Goal: Check status: Check status

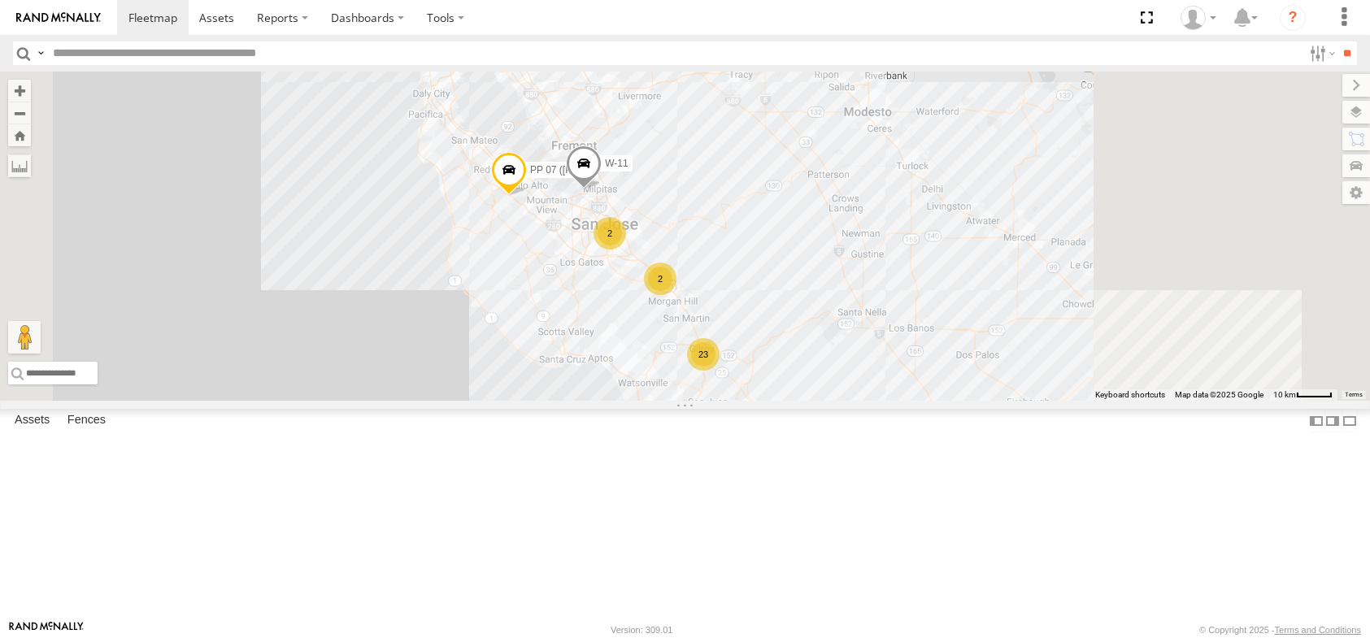
drag, startPoint x: 894, startPoint y: 319, endPoint x: 801, endPoint y: 319, distance: 93.5
click at [801, 319] on div "3 W-11 23 2 2 2 PP 07 ([PERSON_NAME])" at bounding box center [685, 236] width 1370 height 329
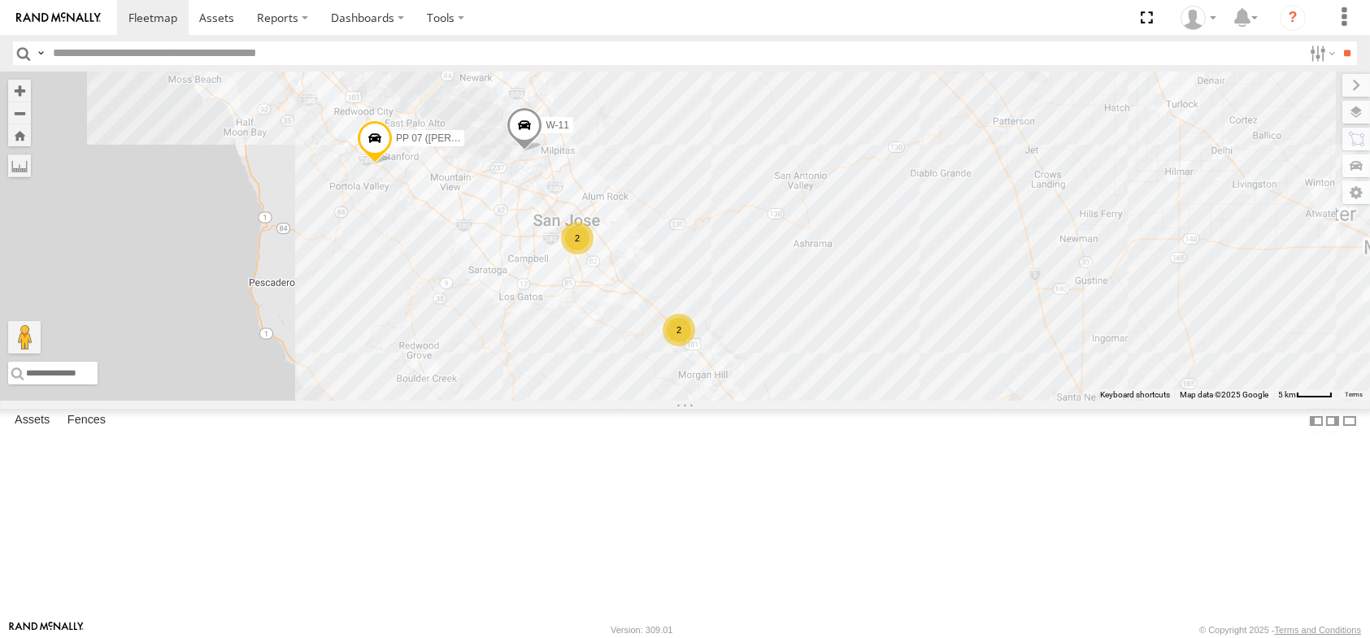
drag, startPoint x: 749, startPoint y: 354, endPoint x: 767, endPoint y: 345, distance: 20.7
click at [783, 348] on div "W-11 PP 07 ([PERSON_NAME]) 23 2 2" at bounding box center [685, 236] width 1370 height 329
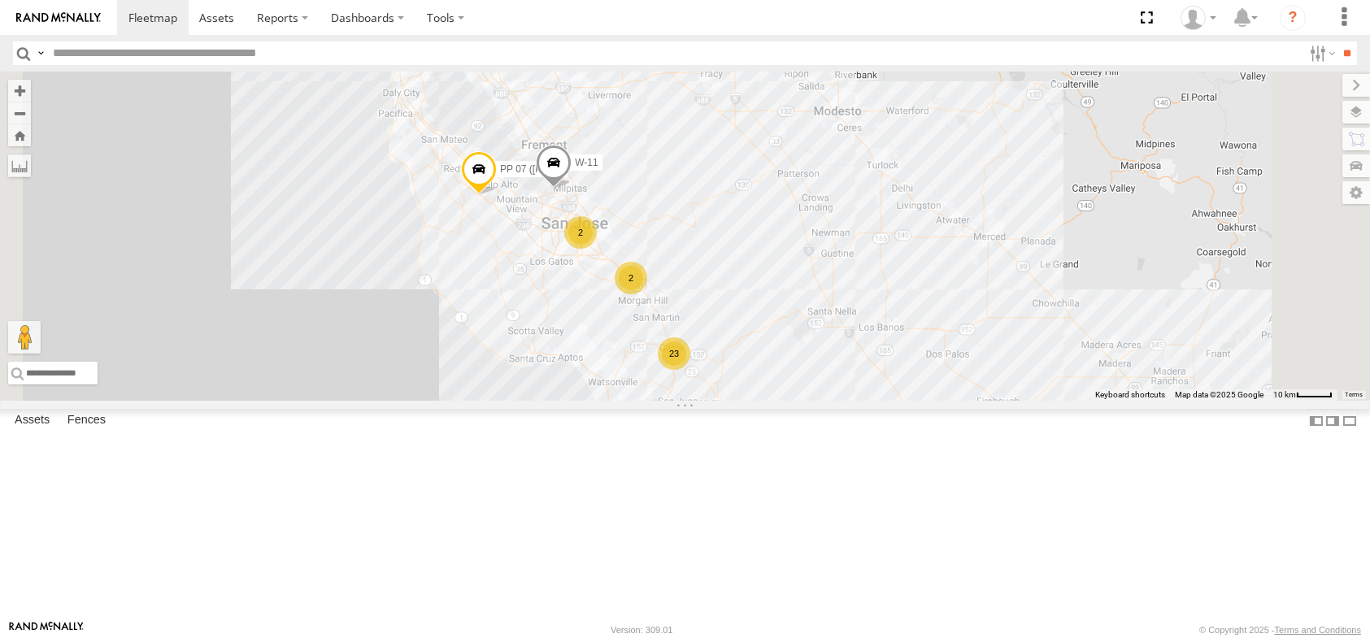
click at [936, 305] on div "3 W-11 23 2 2 2 PP 07 ([PERSON_NAME])" at bounding box center [685, 236] width 1370 height 329
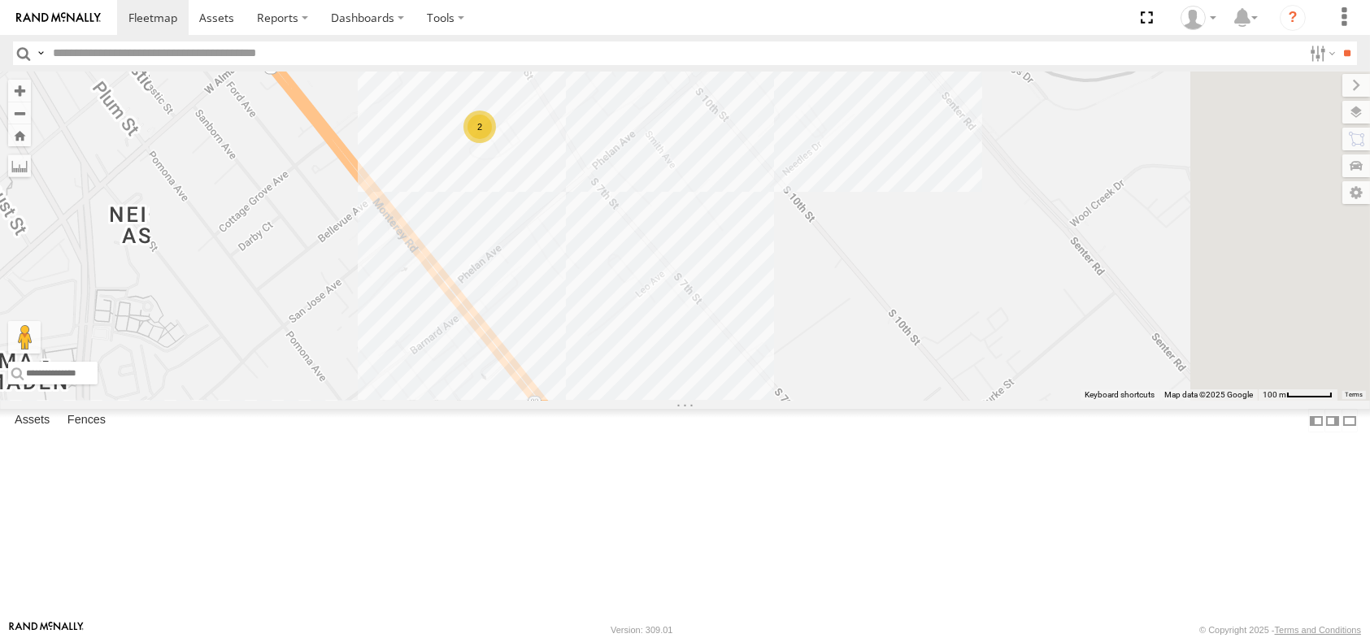
click at [496, 143] on div "2" at bounding box center [479, 127] width 33 height 33
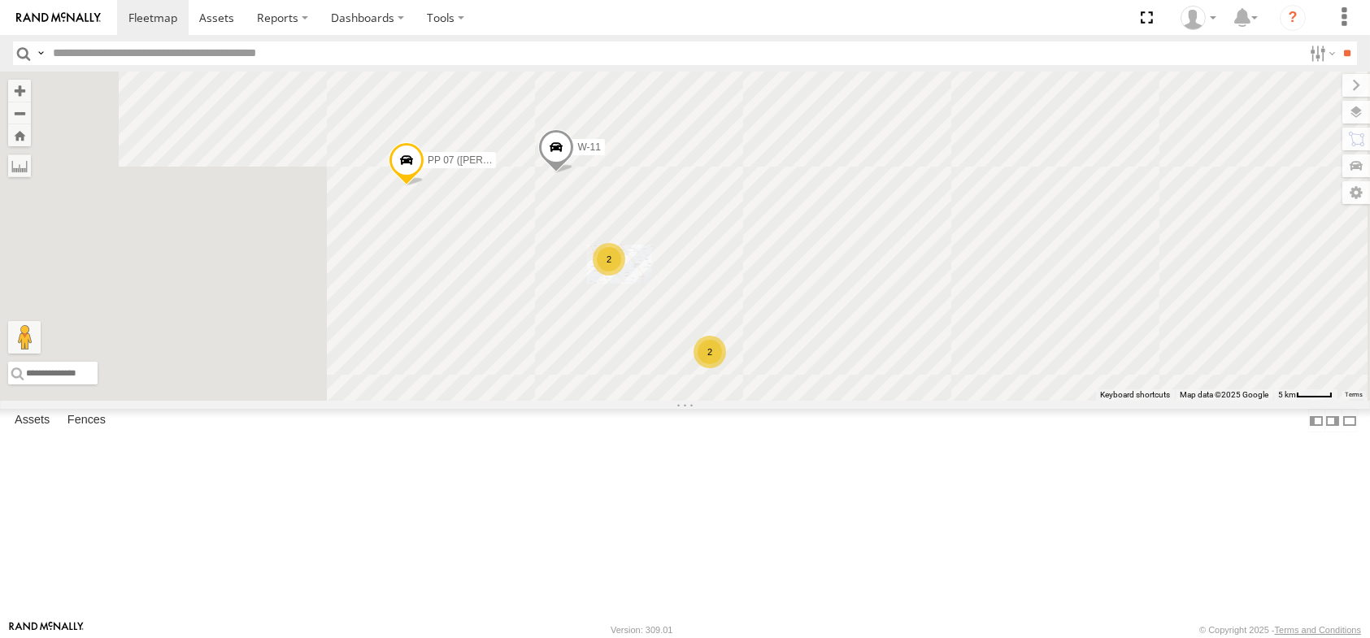
drag, startPoint x: 1170, startPoint y: 447, endPoint x: 959, endPoint y: 306, distance: 253.6
click at [1019, 311] on div "W-11 PP 07 ([PERSON_NAME]) 23 2 2" at bounding box center [685, 236] width 1370 height 329
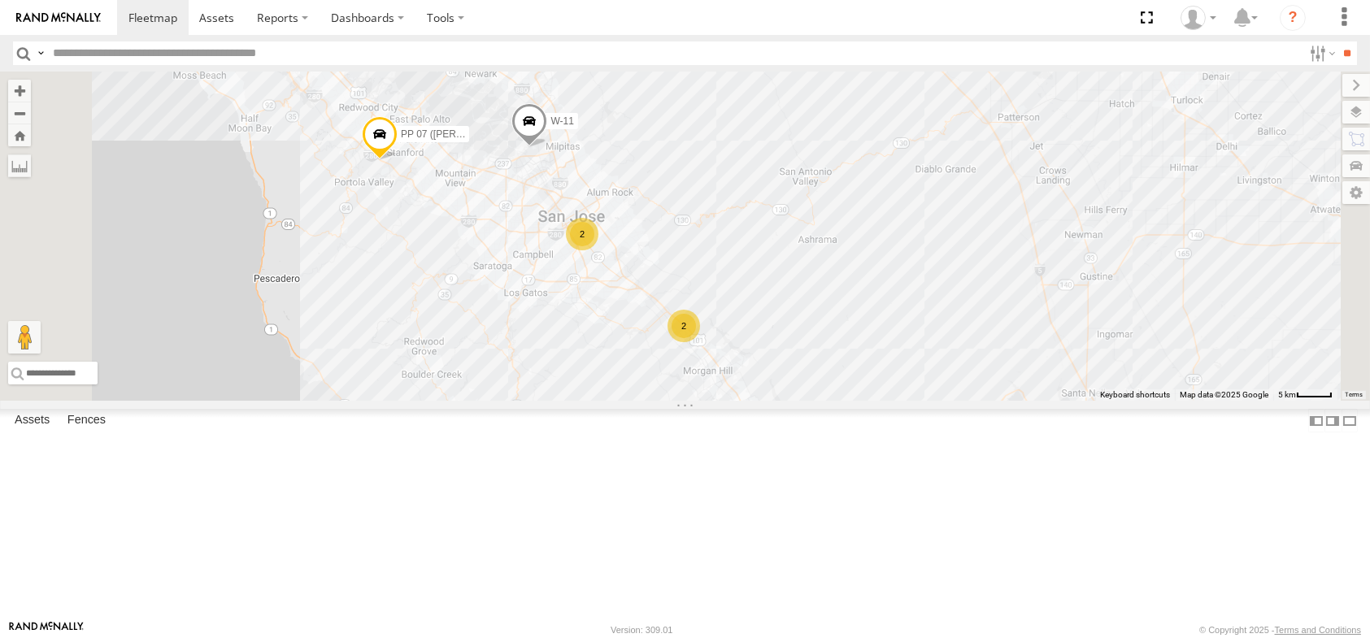
drag, startPoint x: 1132, startPoint y: 419, endPoint x: 1026, endPoint y: 342, distance: 131.1
click at [1026, 342] on div "W-11 PP 07 ([PERSON_NAME]) 23 2 2" at bounding box center [685, 236] width 1370 height 329
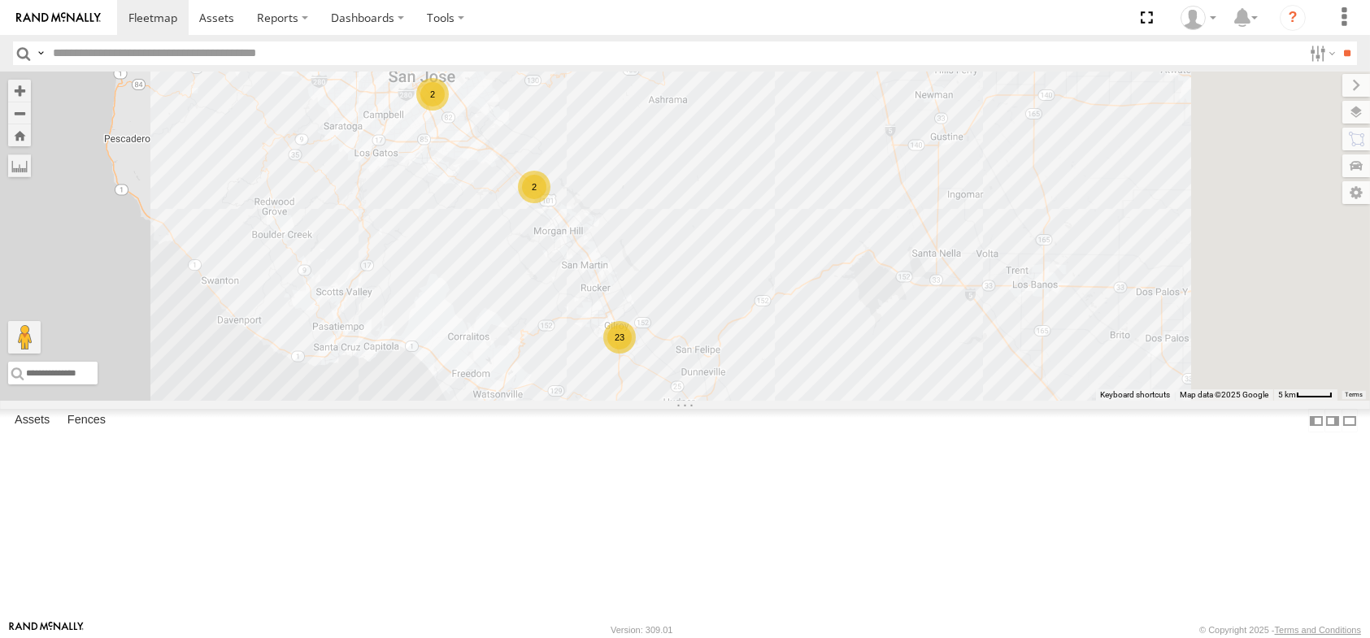
drag, startPoint x: 732, startPoint y: 373, endPoint x: 706, endPoint y: 315, distance: 63.7
click at [706, 315] on div "W-11 PP 07 ([PERSON_NAME]) 23 2 2 3" at bounding box center [685, 236] width 1370 height 329
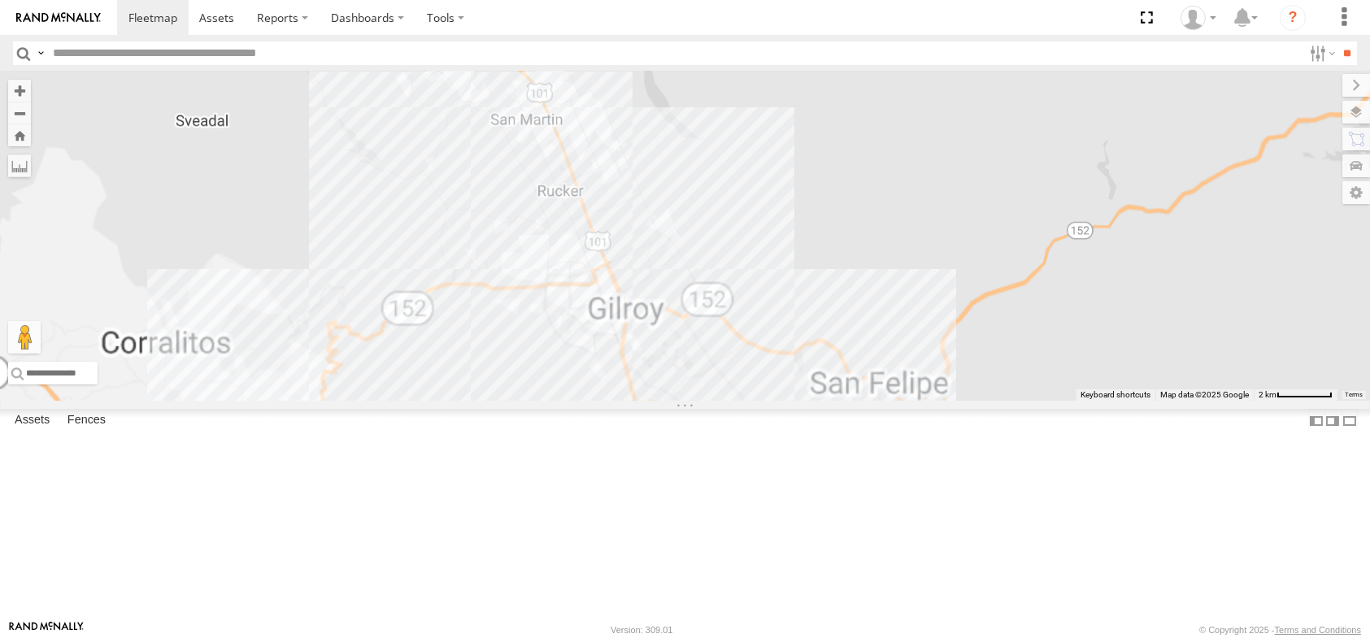
drag, startPoint x: 760, startPoint y: 414, endPoint x: 757, endPoint y: 328, distance: 85.4
click at [755, 341] on div "W-11 PP 07 ([PERSON_NAME])" at bounding box center [685, 236] width 1370 height 329
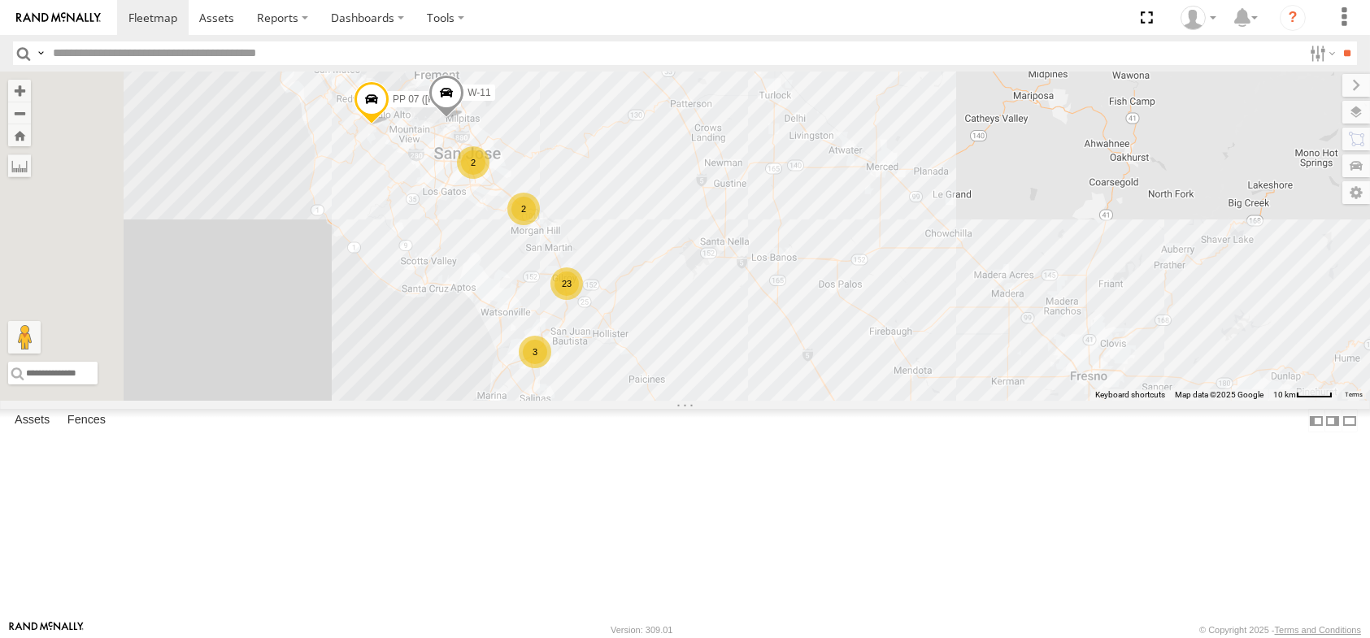
drag, startPoint x: 777, startPoint y: 514, endPoint x: 785, endPoint y: 495, distance: 20.4
click at [785, 401] on div "W-11 PP 07 ([PERSON_NAME]) 3 23 2 2 2" at bounding box center [685, 236] width 1370 height 329
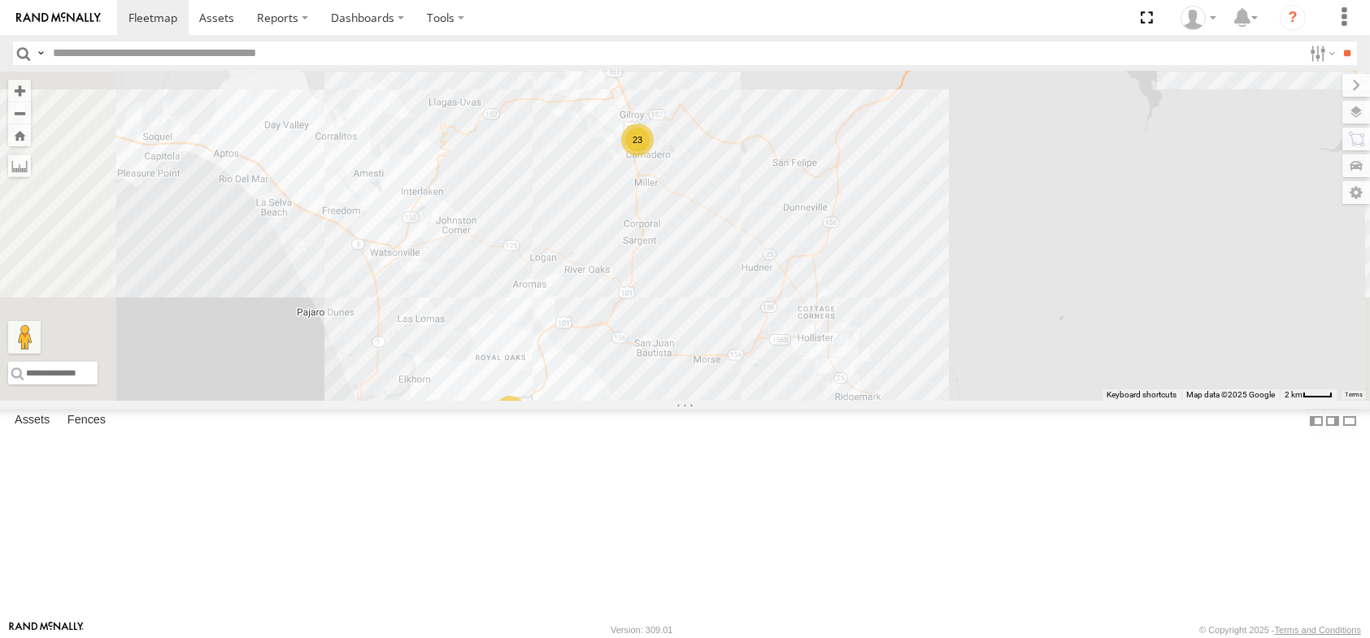
drag, startPoint x: 844, startPoint y: 200, endPoint x: 827, endPoint y: 284, distance: 85.5
click at [827, 284] on div "W-11 PP 07 ([PERSON_NAME]) 3 23" at bounding box center [685, 236] width 1370 height 329
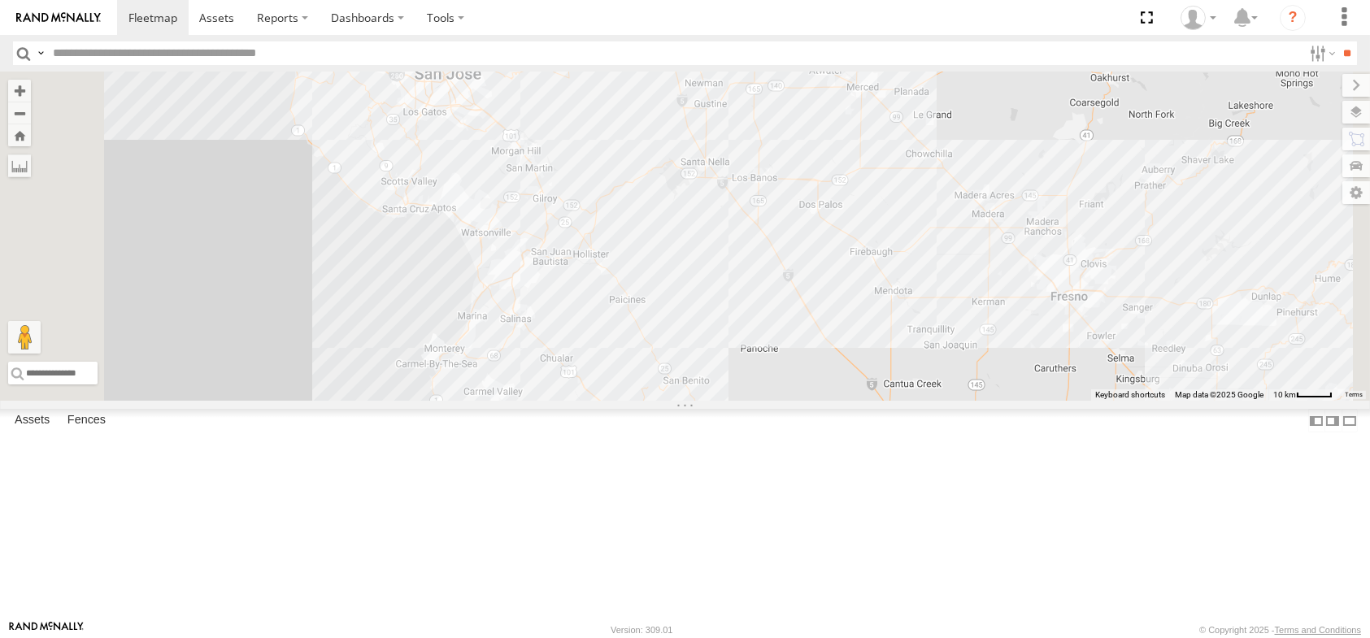
drag, startPoint x: 673, startPoint y: 337, endPoint x: 658, endPoint y: 301, distance: 38.6
click at [678, 345] on div "W-11 PP 07 ([PERSON_NAME])" at bounding box center [685, 236] width 1370 height 329
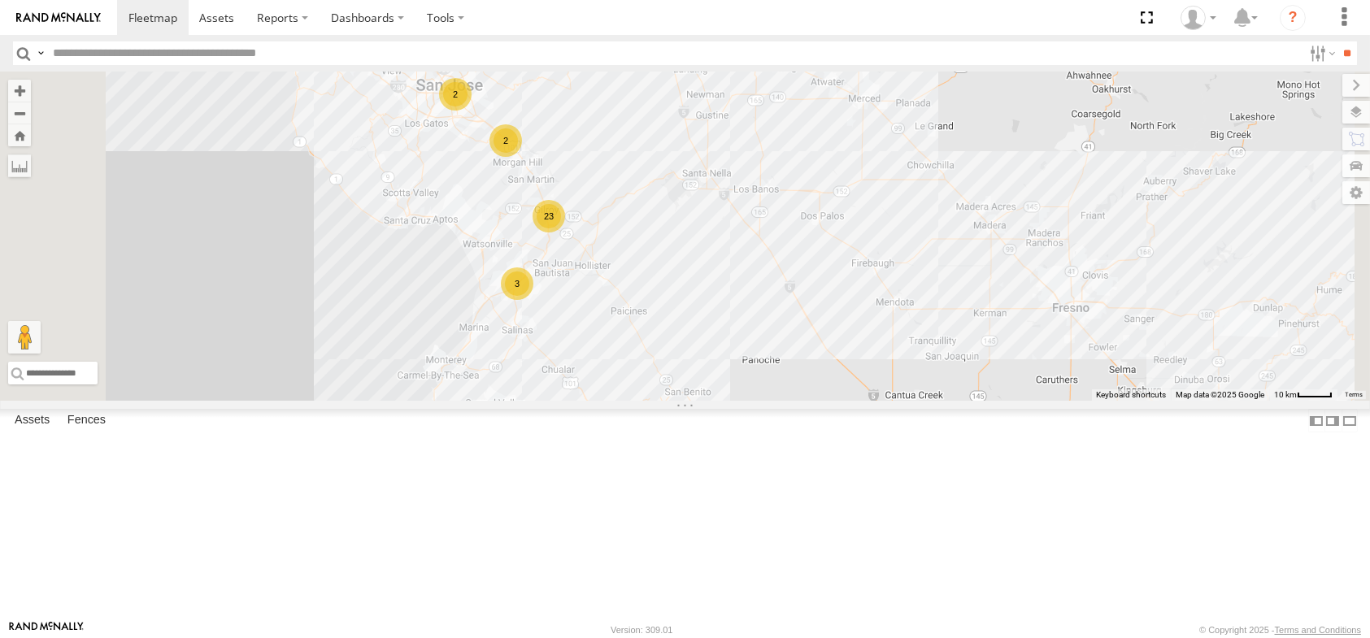
drag, startPoint x: 661, startPoint y: 312, endPoint x: 668, endPoint y: 331, distance: 20.1
click at [668, 331] on div "W-11 PP 07 ([PERSON_NAME]) 3 23 2 2" at bounding box center [685, 236] width 1370 height 329
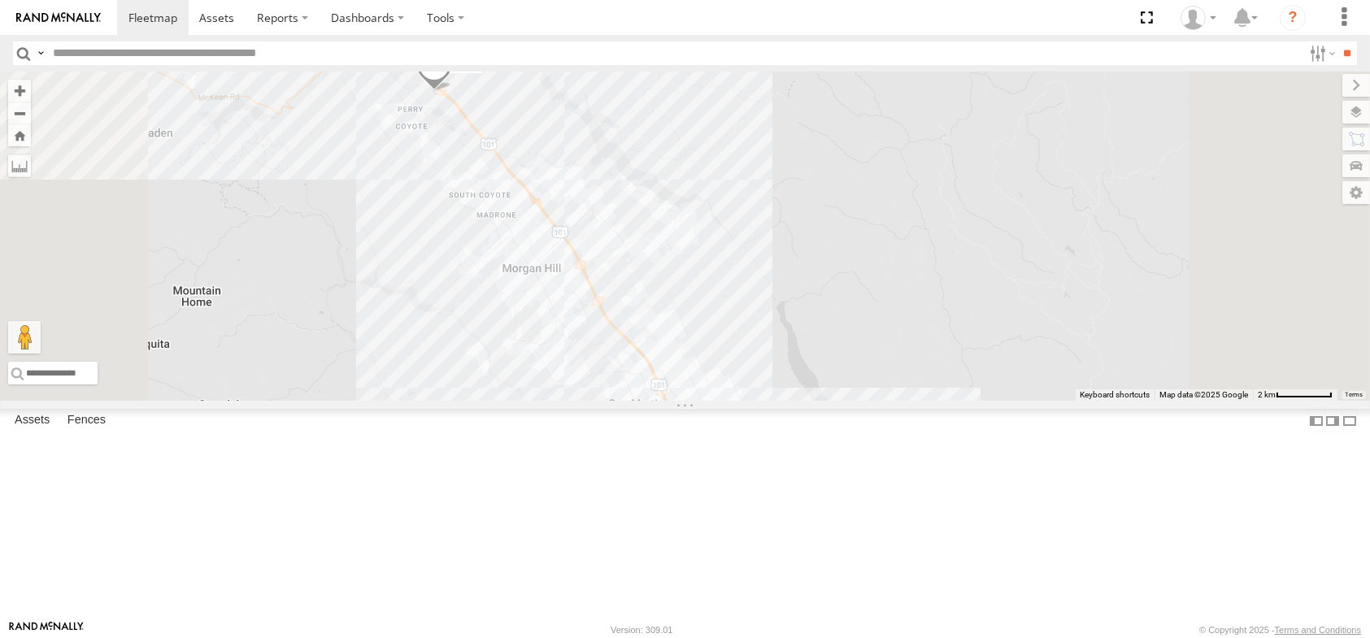
drag, startPoint x: 628, startPoint y: 215, endPoint x: 647, endPoint y: 266, distance: 54.5
click at [645, 266] on div "E14 PP 09 ([PERSON_NAME])" at bounding box center [685, 236] width 1370 height 329
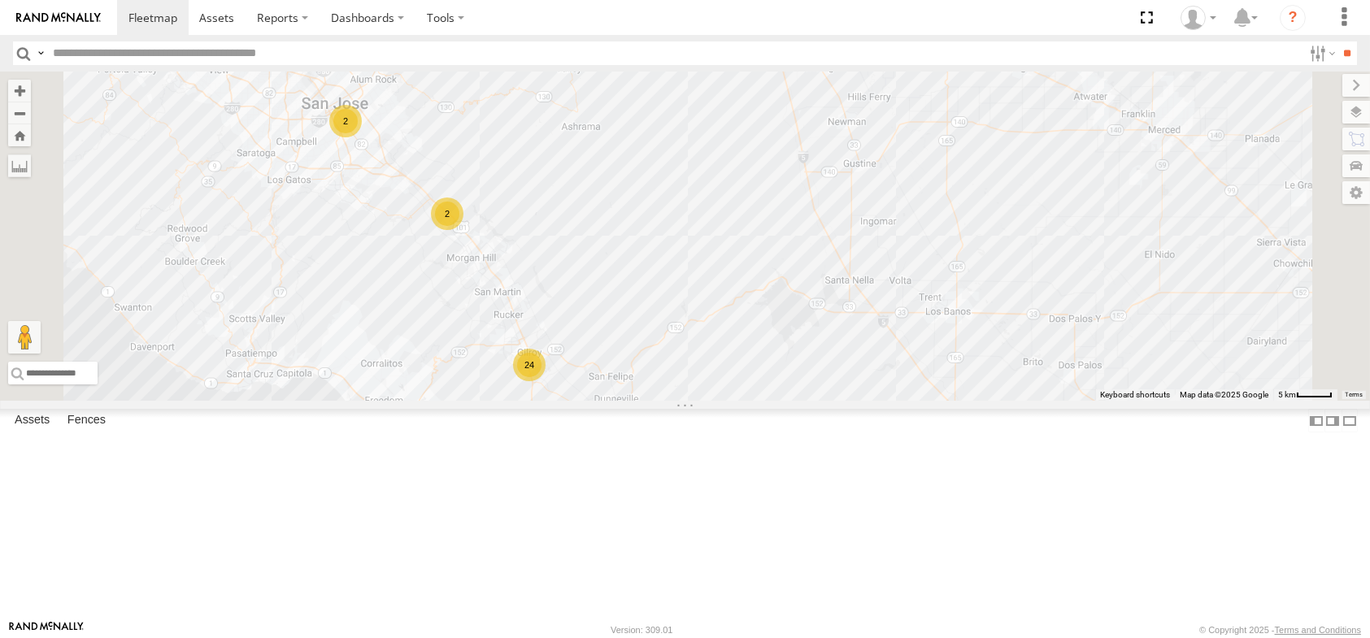
drag, startPoint x: 849, startPoint y: 359, endPoint x: 806, endPoint y: 380, distance: 47.3
click at [806, 380] on div "24 W-11 2 2 2" at bounding box center [685, 236] width 1370 height 329
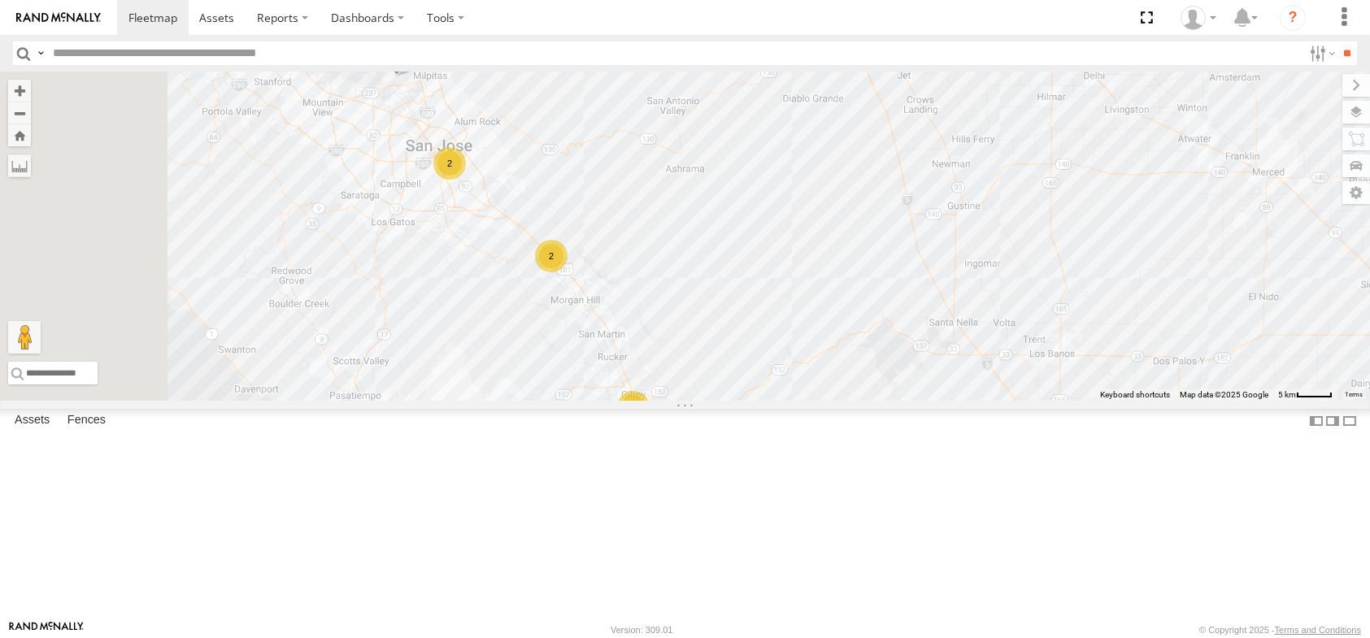
drag, startPoint x: 802, startPoint y: 369, endPoint x: 906, endPoint y: 414, distance: 114.0
click at [906, 401] on div "24 W-11 2 2 2" at bounding box center [685, 236] width 1370 height 329
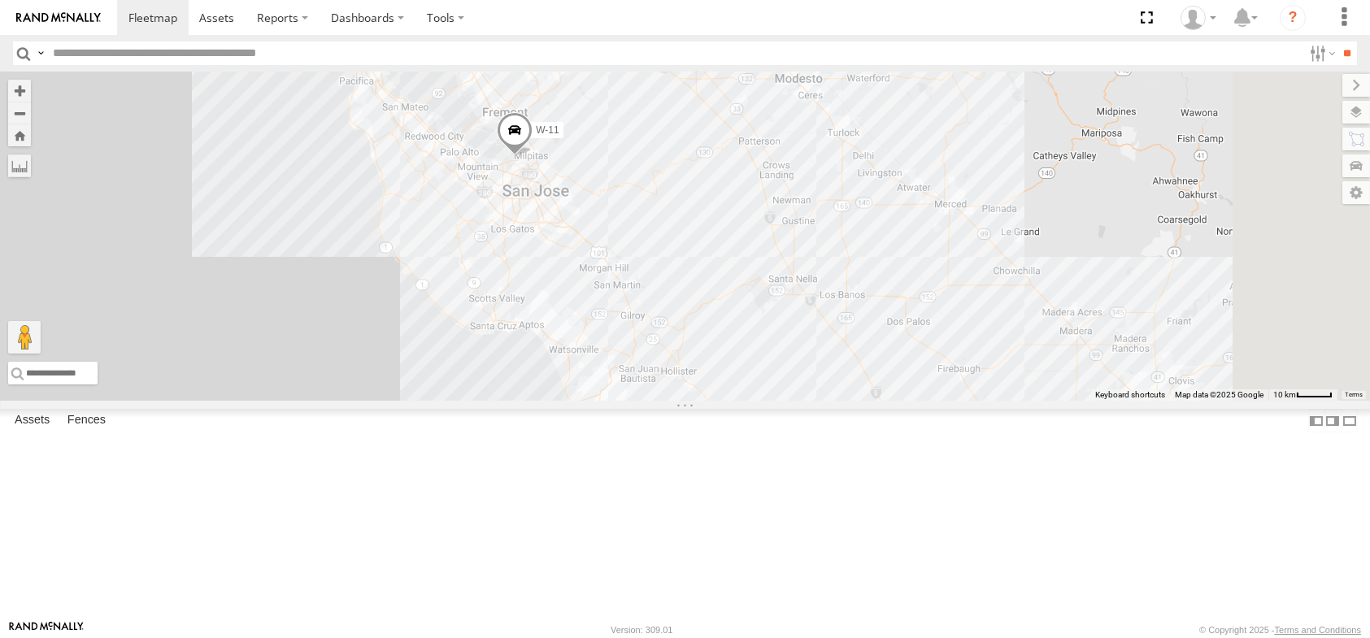
drag, startPoint x: 932, startPoint y: 401, endPoint x: 877, endPoint y: 346, distance: 77.6
click at [865, 354] on div "W-11" at bounding box center [685, 236] width 1370 height 329
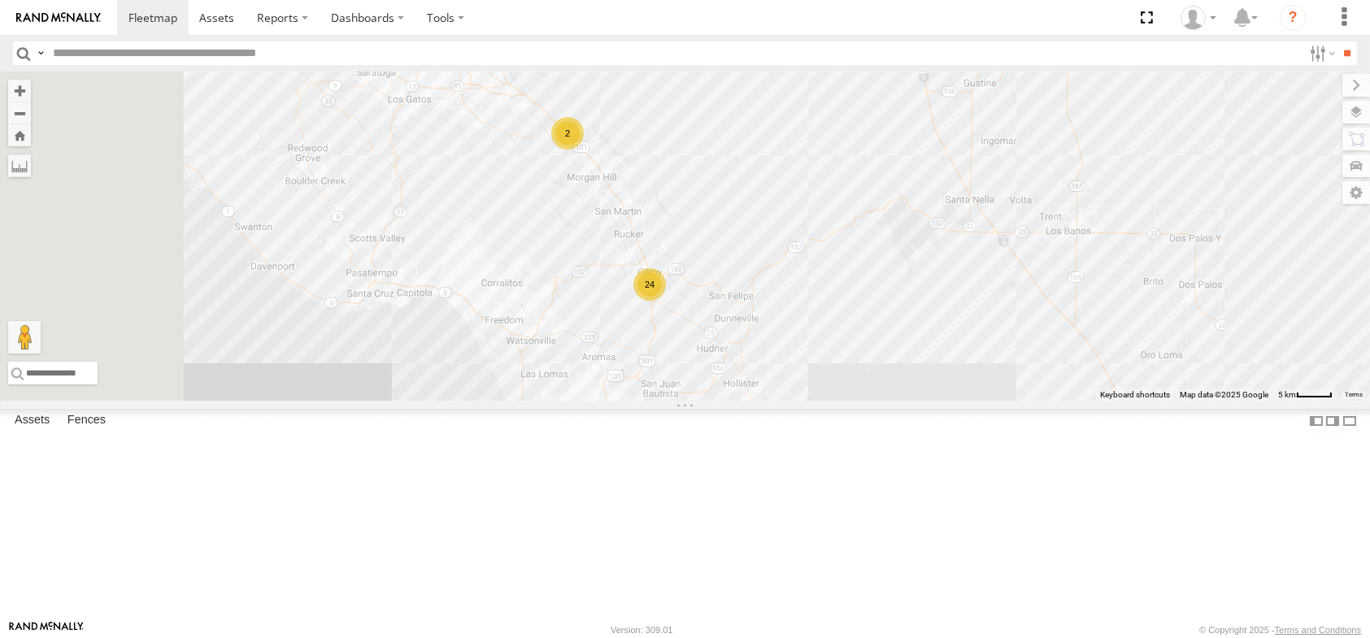
drag, startPoint x: 743, startPoint y: 267, endPoint x: 693, endPoint y: 298, distance: 58.0
click at [693, 298] on div "W-11 PP 07 ([PERSON_NAME]) 24 2 2 2" at bounding box center [685, 236] width 1370 height 329
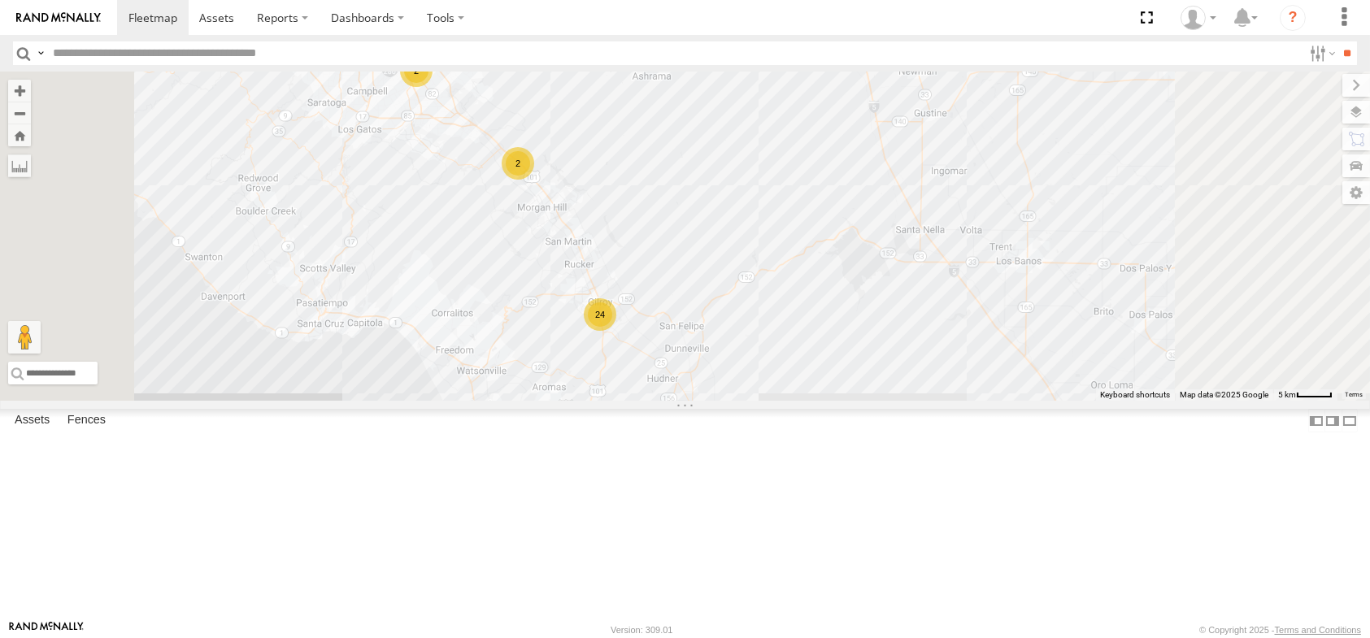
drag, startPoint x: 713, startPoint y: 402, endPoint x: 757, endPoint y: 446, distance: 62.7
click at [748, 350] on div "W-11 PP 07 ([PERSON_NAME]) 24 2 2 2" at bounding box center [685, 236] width 1370 height 329
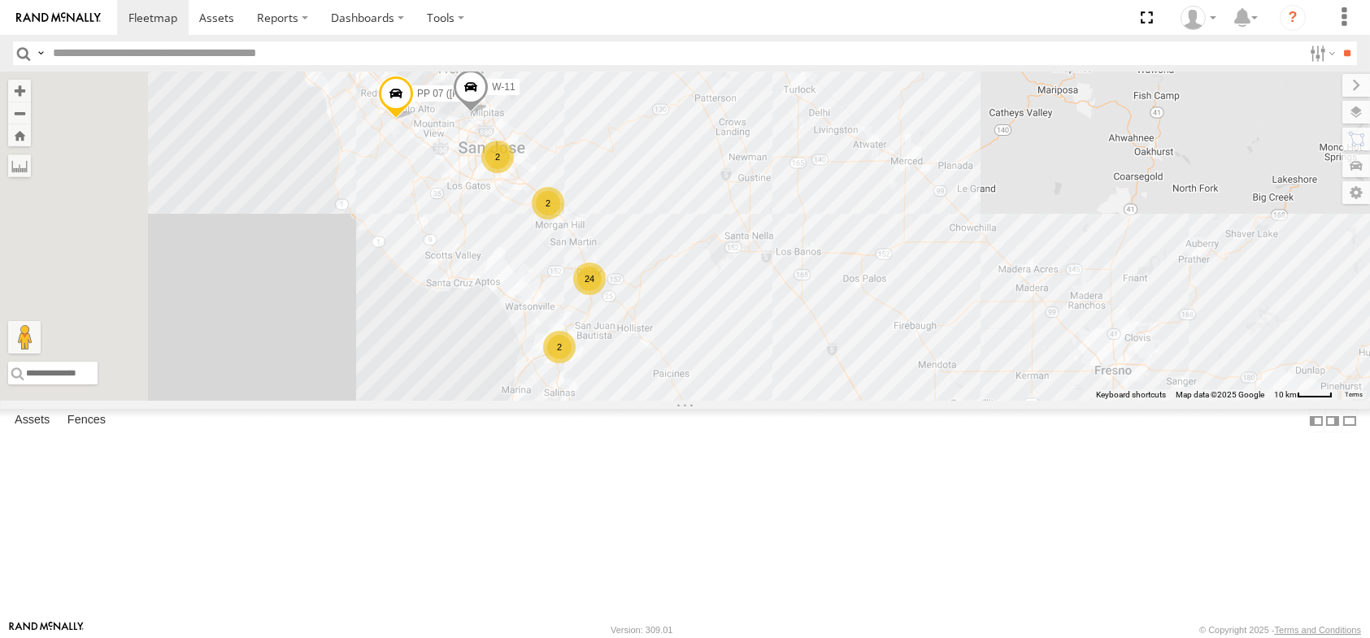
drag, startPoint x: 813, startPoint y: 372, endPoint x: 876, endPoint y: 471, distance: 117.0
click at [876, 401] on div "W-11 PP 07 ([PERSON_NAME]) 24 2 2 2" at bounding box center [685, 236] width 1370 height 329
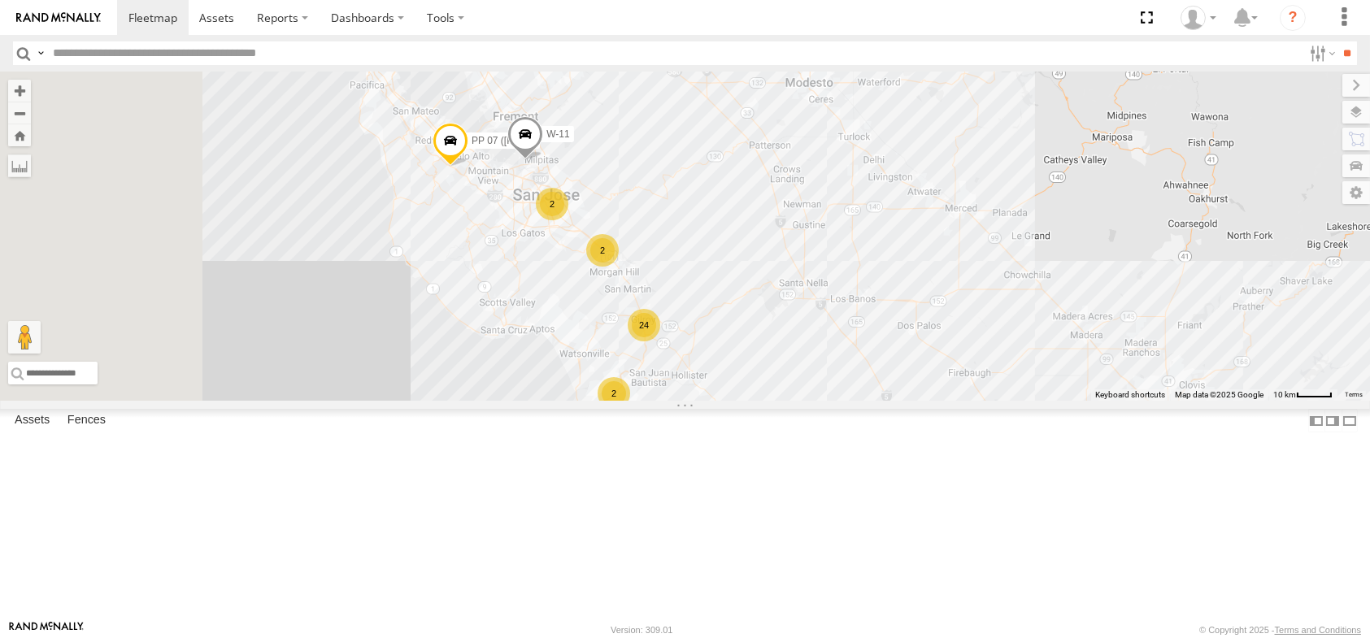
click at [917, 366] on div "W-11 PP 07 ([PERSON_NAME]) 24 2 2 2 2" at bounding box center [685, 236] width 1370 height 329
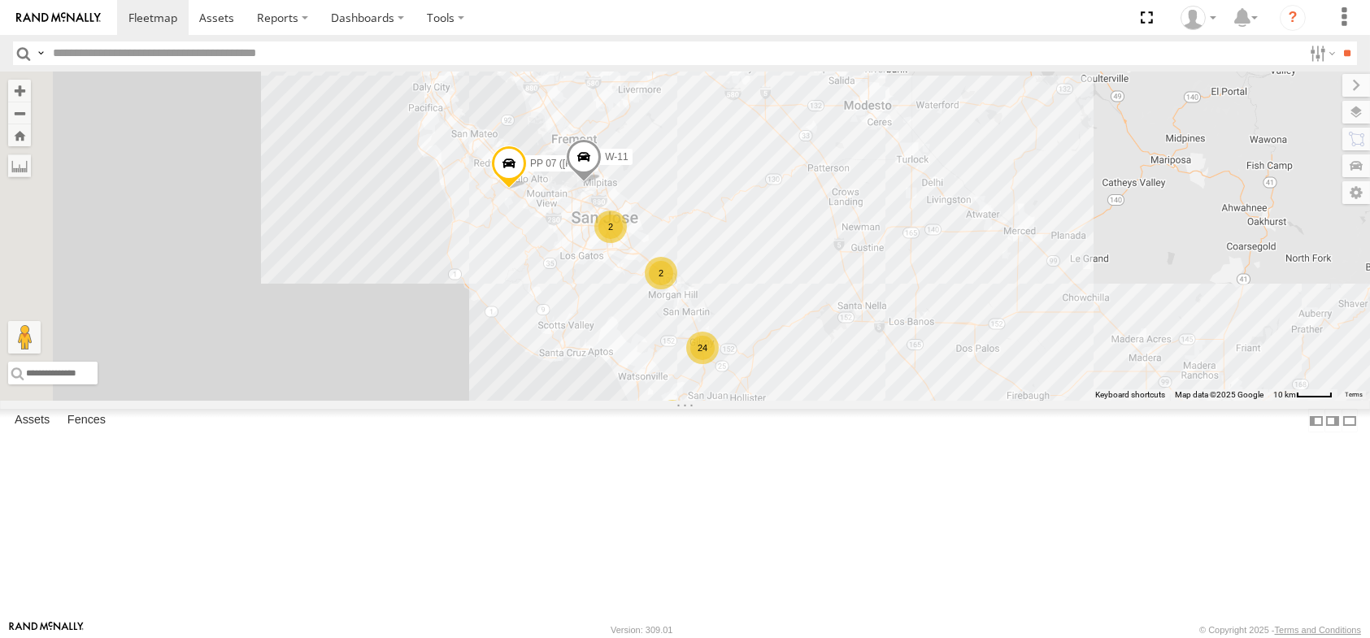
drag, startPoint x: 690, startPoint y: 344, endPoint x: 749, endPoint y: 367, distance: 62.8
click at [749, 367] on div "W-11 PP 07 ([PERSON_NAME]) 24 2 2 2 2" at bounding box center [685, 236] width 1370 height 329
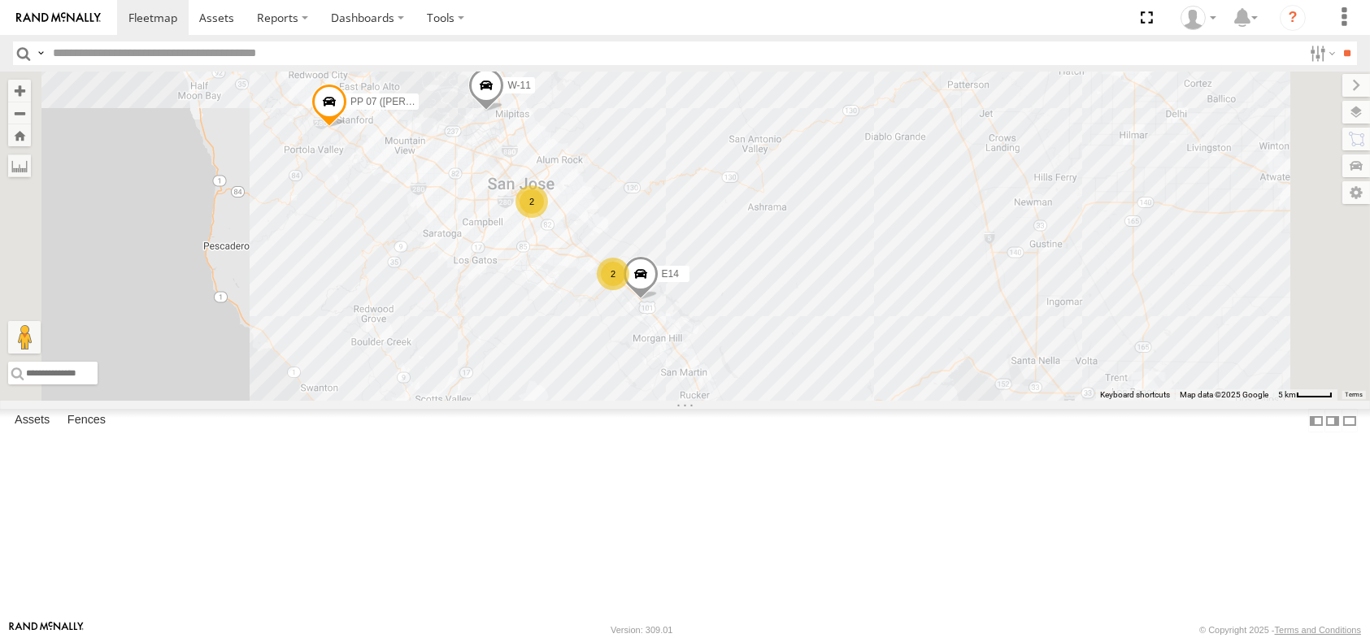
drag, startPoint x: 742, startPoint y: 419, endPoint x: 774, endPoint y: 363, distance: 65.1
click at [774, 366] on div "23 W-11 2 E14 2 PP 07 ([PERSON_NAME])" at bounding box center [685, 236] width 1370 height 329
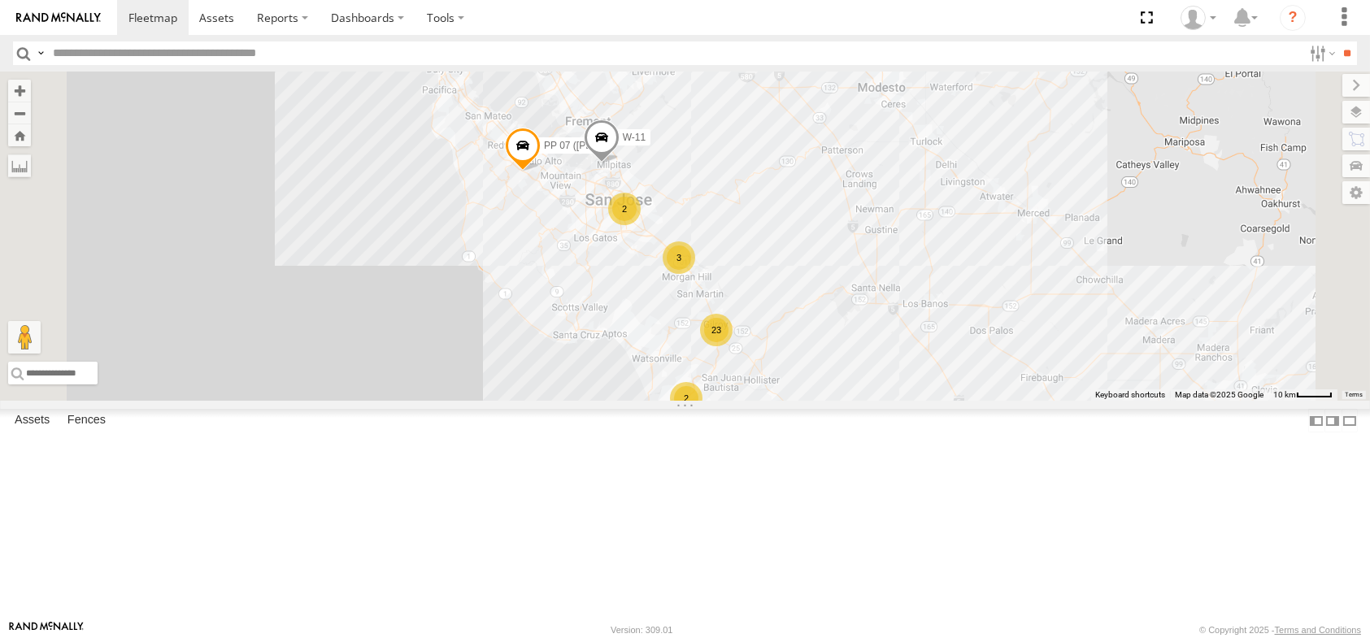
drag, startPoint x: 774, startPoint y: 363, endPoint x: 825, endPoint y: 380, distance: 54.0
click at [825, 380] on div "W-11 PP 07 ([PERSON_NAME]) 23 2 2 2 3" at bounding box center [685, 236] width 1370 height 329
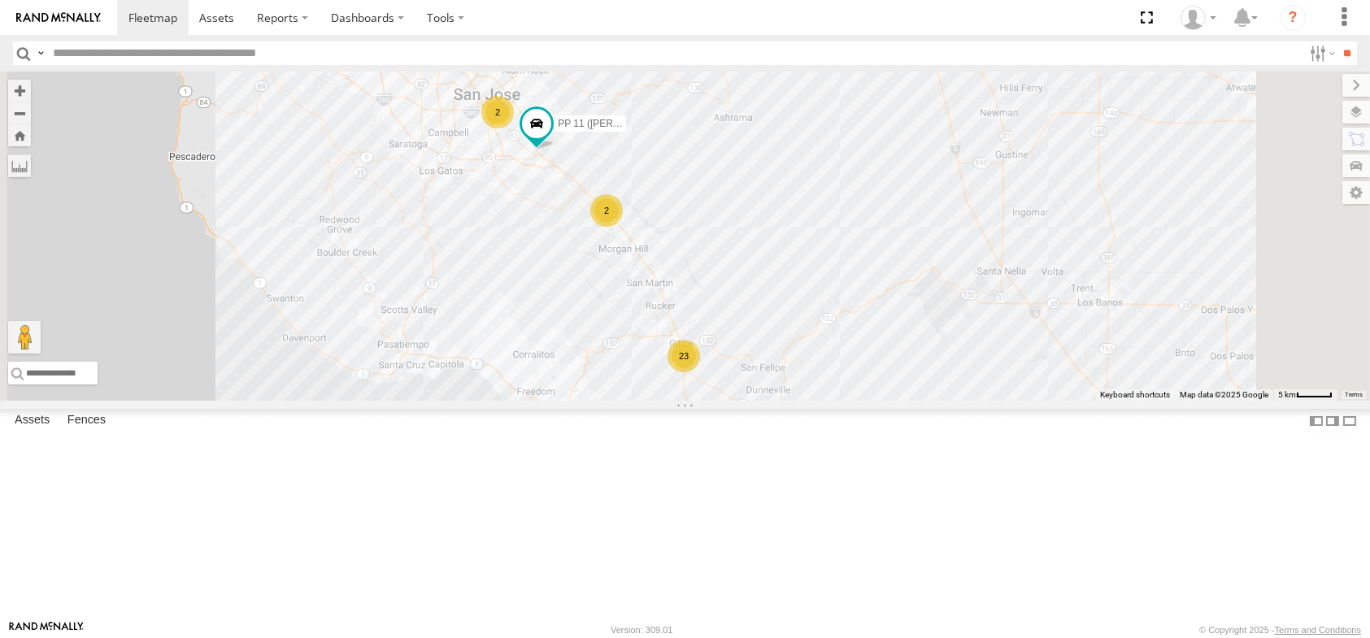
drag, startPoint x: 1015, startPoint y: 347, endPoint x: 1028, endPoint y: 357, distance: 16.3
click at [1028, 357] on div "23 W-11 2 2 2 PP 11 ([PERSON_NAME]) PP 07 ([PERSON_NAME])" at bounding box center [685, 236] width 1370 height 329
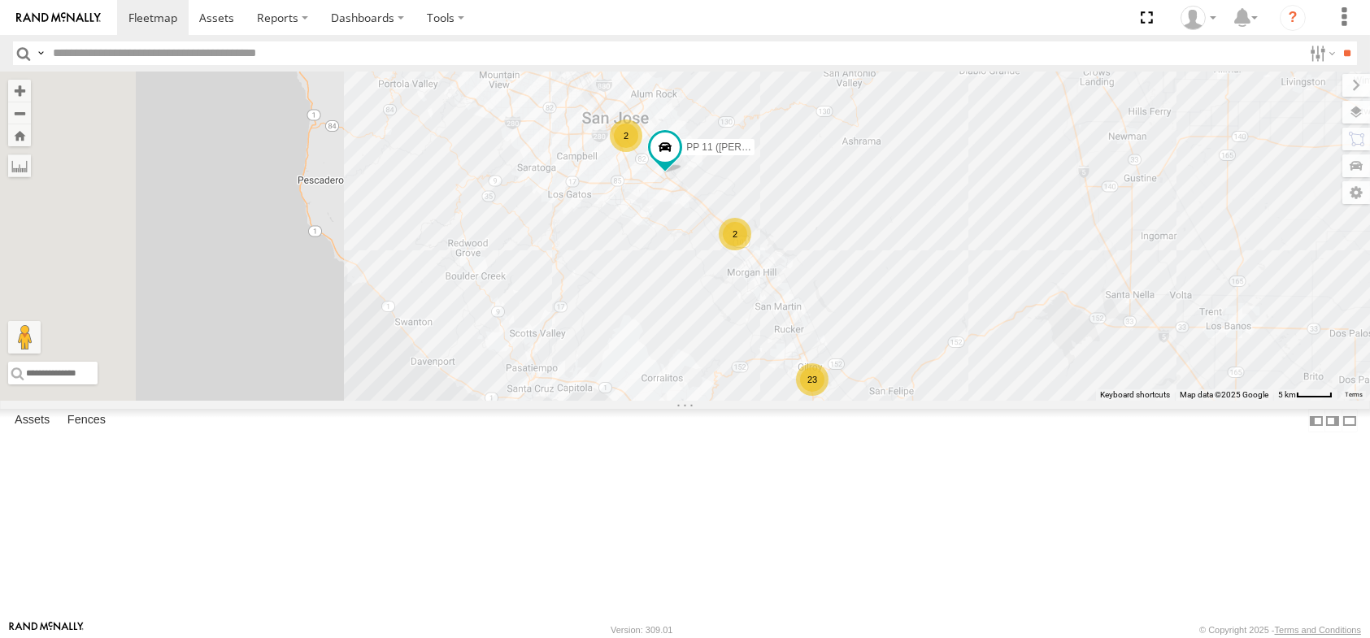
drag, startPoint x: 998, startPoint y: 359, endPoint x: 1122, endPoint y: 372, distance: 124.2
click at [1122, 372] on div "23 W-11 2 2 2 PP 11 ([PERSON_NAME]) PP 07 ([PERSON_NAME])" at bounding box center [685, 236] width 1370 height 329
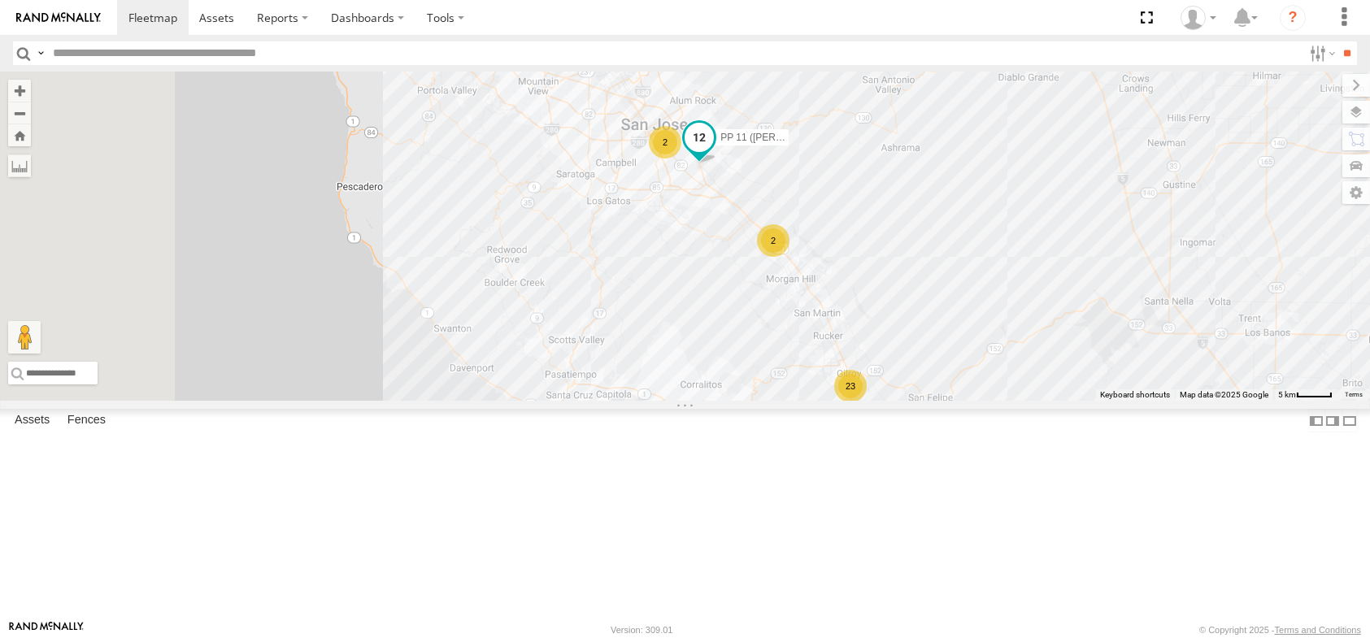
drag, startPoint x: 988, startPoint y: 227, endPoint x: 867, endPoint y: 306, distance: 145.0
click at [866, 306] on div "23 W-11 2 2 2 PP 11 ([PERSON_NAME]) PP 07 ([PERSON_NAME])" at bounding box center [685, 236] width 1370 height 329
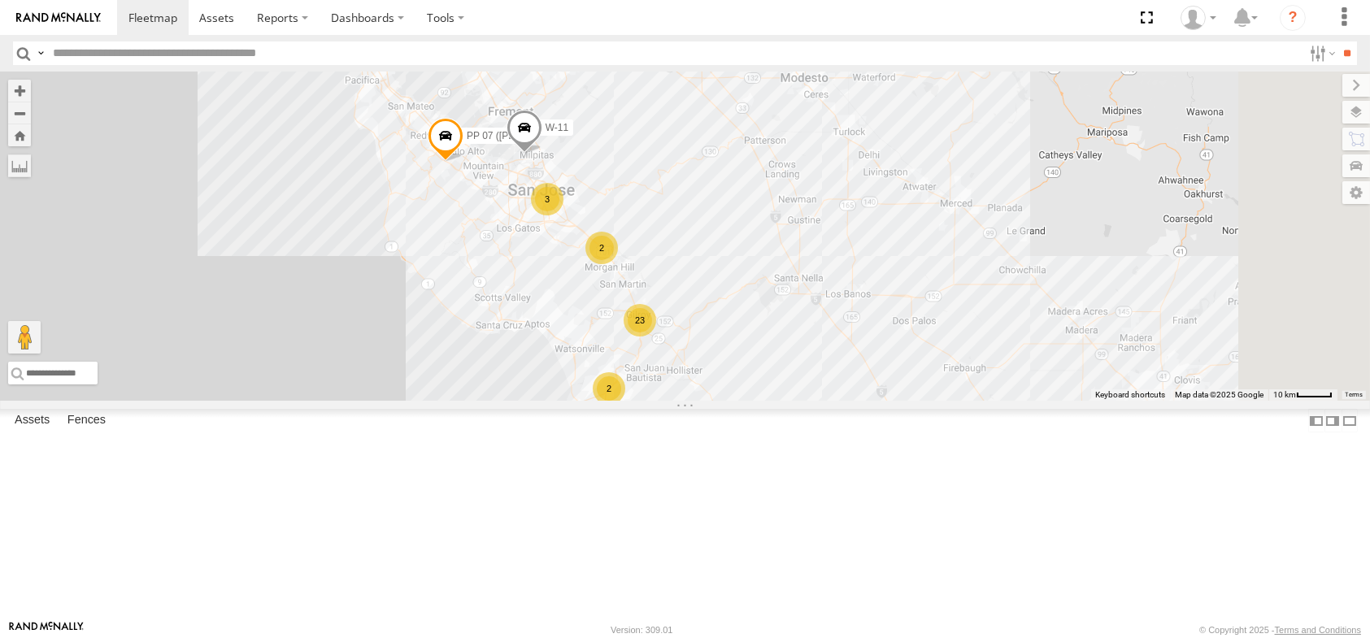
drag, startPoint x: 909, startPoint y: 331, endPoint x: 847, endPoint y: 328, distance: 61.9
click at [847, 328] on div "W-11 PP 07 ([PERSON_NAME]) 23 2 2 3 2" at bounding box center [685, 236] width 1370 height 329
drag, startPoint x: 824, startPoint y: 282, endPoint x: 802, endPoint y: 272, distance: 24.8
click at [808, 293] on div "W-11 PP 07 ([PERSON_NAME]) 23 2 2 3 2" at bounding box center [685, 236] width 1370 height 329
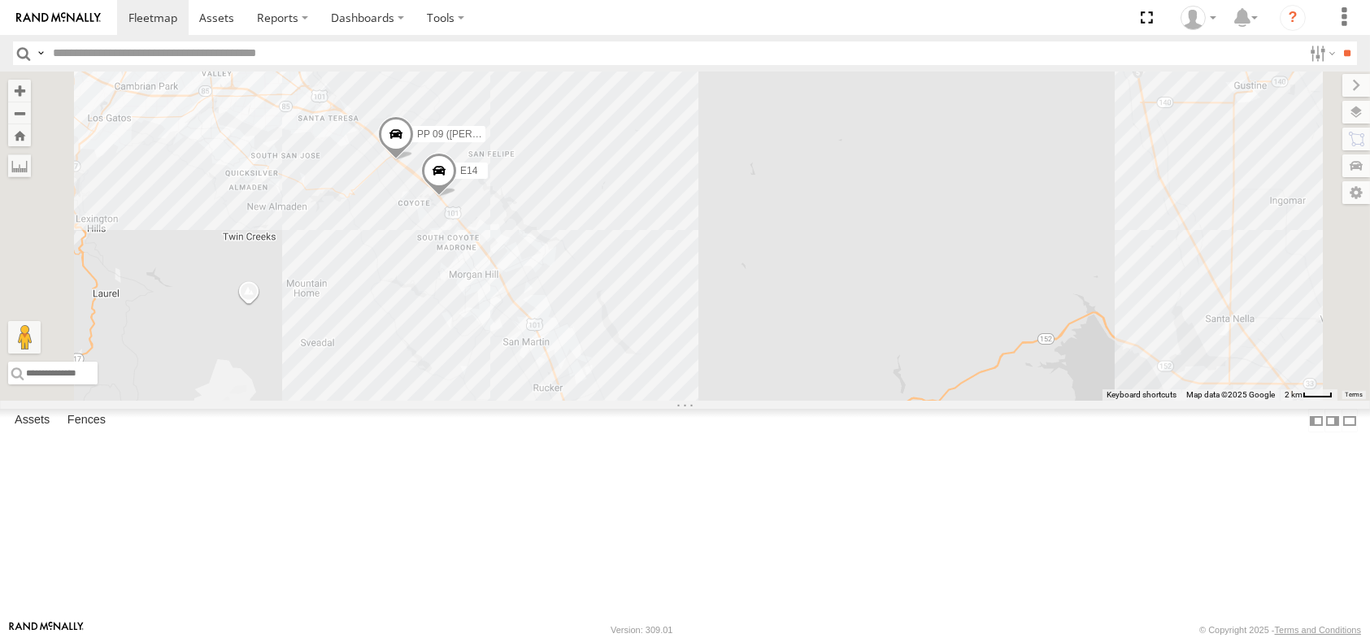
drag, startPoint x: 589, startPoint y: 290, endPoint x: 748, endPoint y: 328, distance: 163.7
click at [732, 326] on div "W-11 PP 07 ([PERSON_NAME]) E14 PP 09 ([PERSON_NAME]) 23 2 PP 11 ([PERSON_NAME])" at bounding box center [685, 236] width 1370 height 329
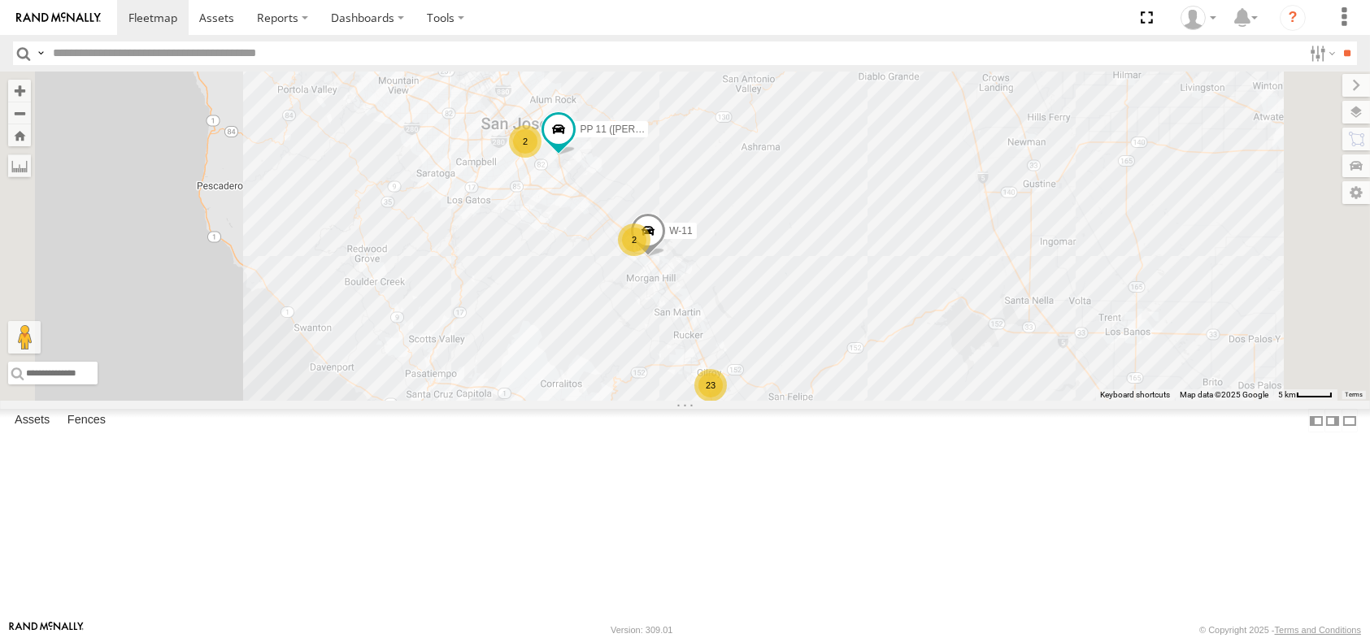
drag, startPoint x: 632, startPoint y: 239, endPoint x: 637, endPoint y: 249, distance: 10.9
click at [637, 249] on div "23 W-11 2 2 2 PP 11 ([PERSON_NAME]) PP 07 ([PERSON_NAME])" at bounding box center [685, 236] width 1370 height 329
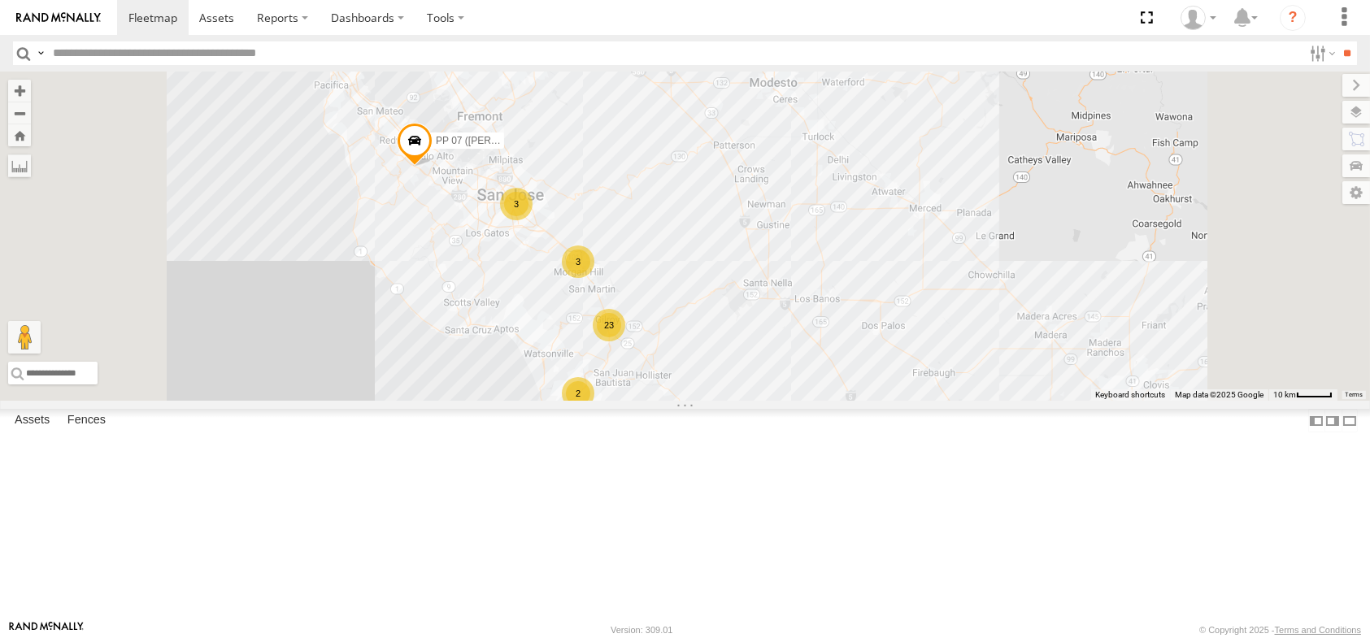
drag, startPoint x: 607, startPoint y: 291, endPoint x: 636, endPoint y: 334, distance: 51.6
click at [636, 334] on div "PP 07 ([PERSON_NAME]) 23 3 2 2 3" at bounding box center [685, 236] width 1370 height 329
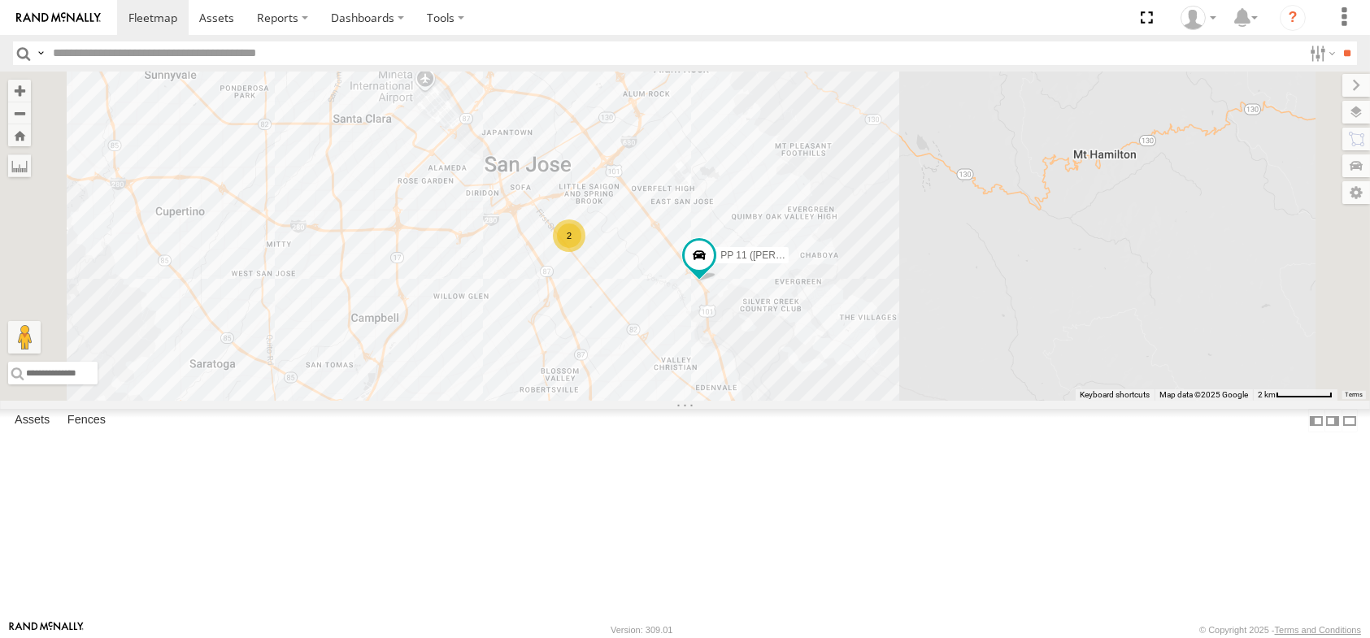
click at [779, 274] on div "W-11 PP 11 ([PERSON_NAME]) PP 09 ([PERSON_NAME]) 2" at bounding box center [685, 236] width 1370 height 329
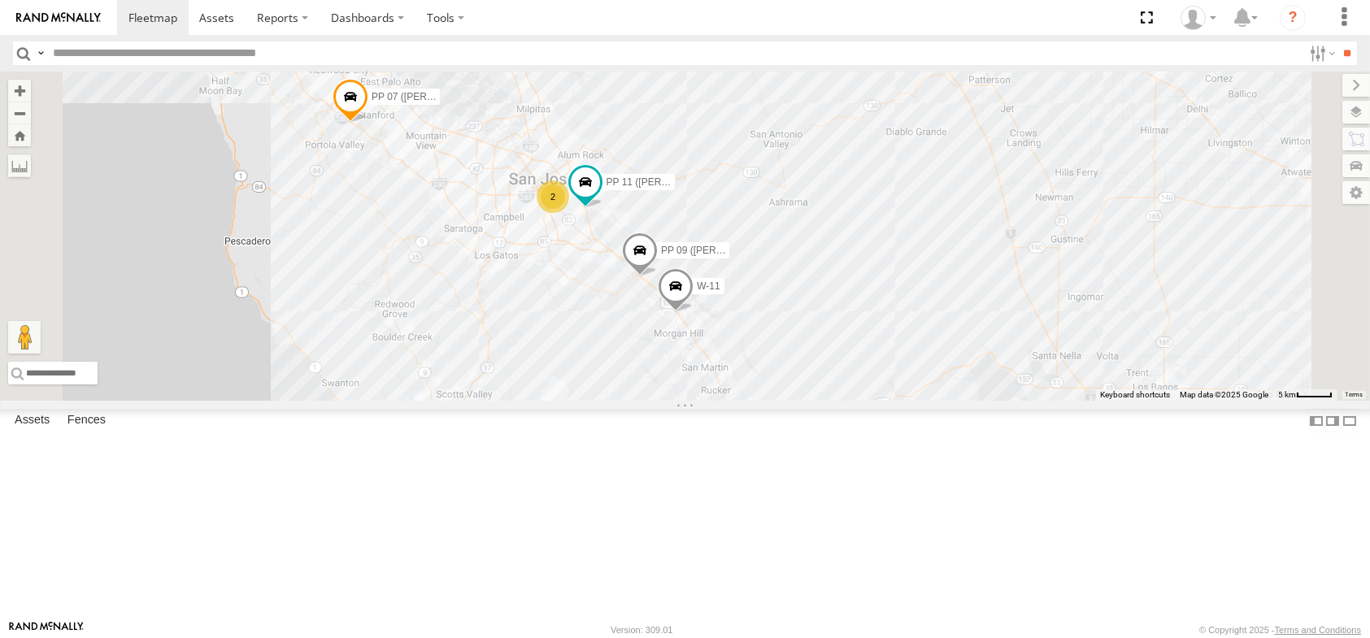
drag, startPoint x: 1026, startPoint y: 303, endPoint x: 956, endPoint y: 250, distance: 87.6
click at [956, 250] on div "W-11 PP 11 ([PERSON_NAME]) PP 09 ([PERSON_NAME]) 24 2 PP 07 ([PERSON_NAME])" at bounding box center [685, 236] width 1370 height 329
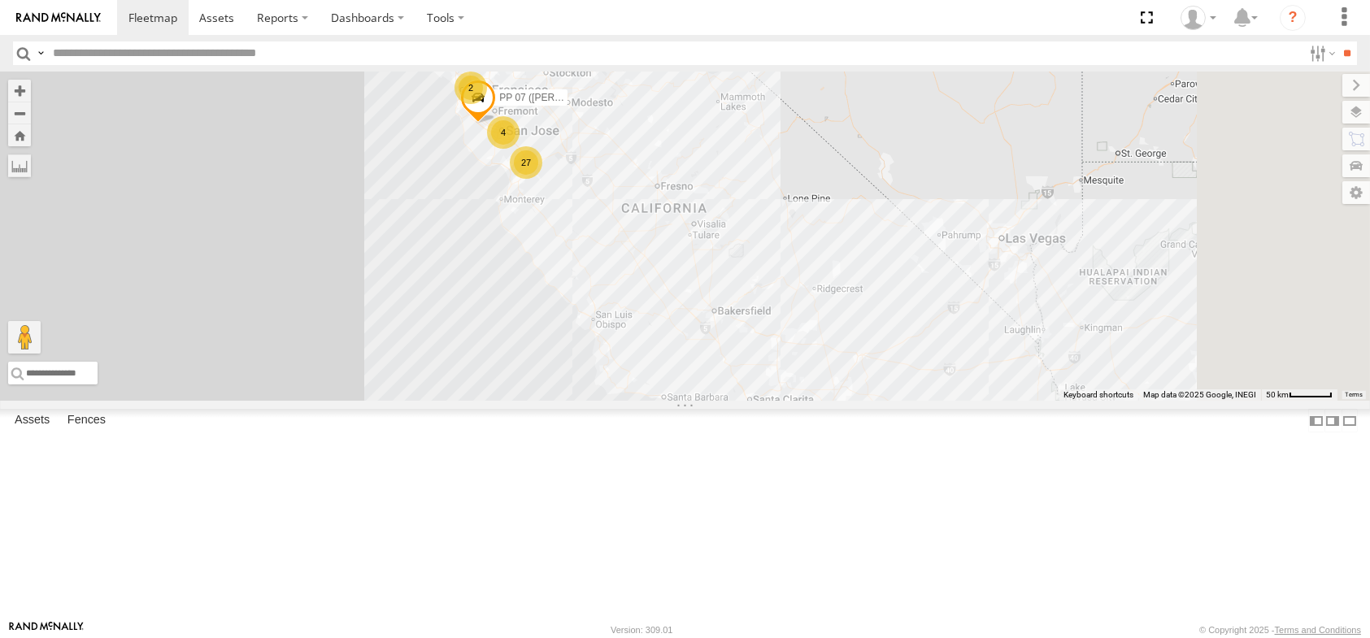
drag, startPoint x: 1179, startPoint y: 474, endPoint x: 843, endPoint y: 345, distance: 359.5
click at [843, 345] on div "PP 07 ([PERSON_NAME]) 27 2 4" at bounding box center [685, 236] width 1370 height 329
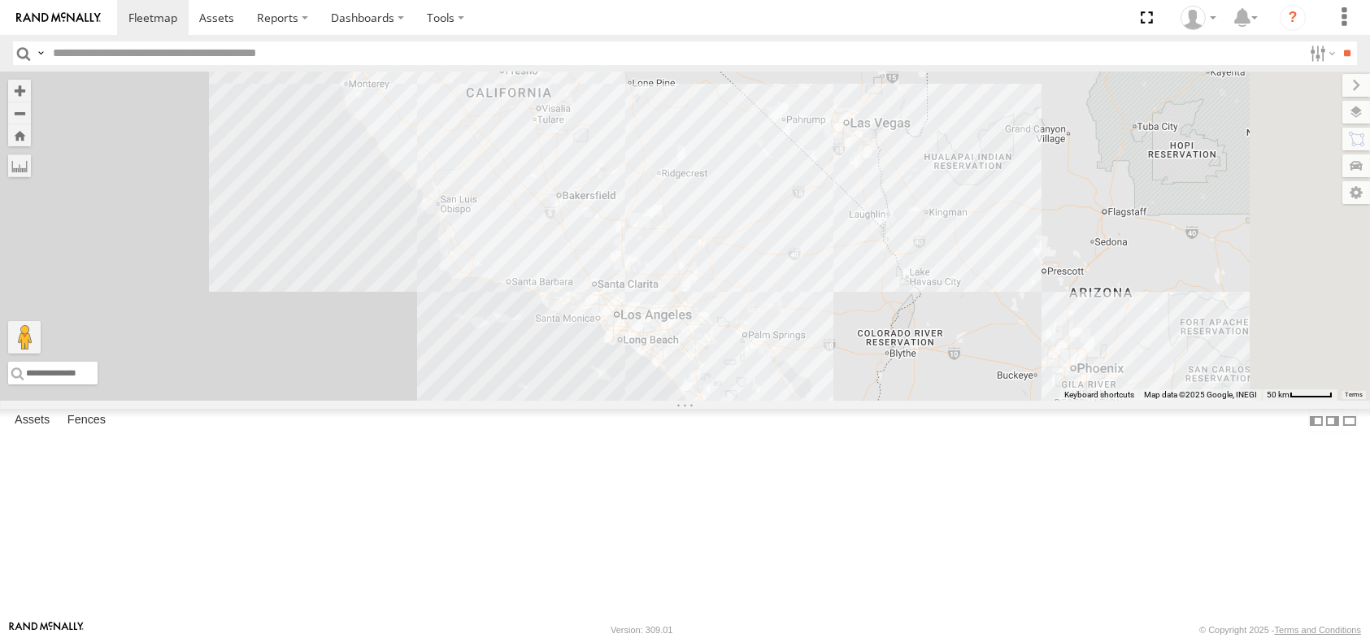
drag, startPoint x: 1028, startPoint y: 481, endPoint x: 878, endPoint y: 367, distance: 188.4
click at [878, 367] on div "PP 07 ([PERSON_NAME]) 27 2 4" at bounding box center [685, 236] width 1370 height 329
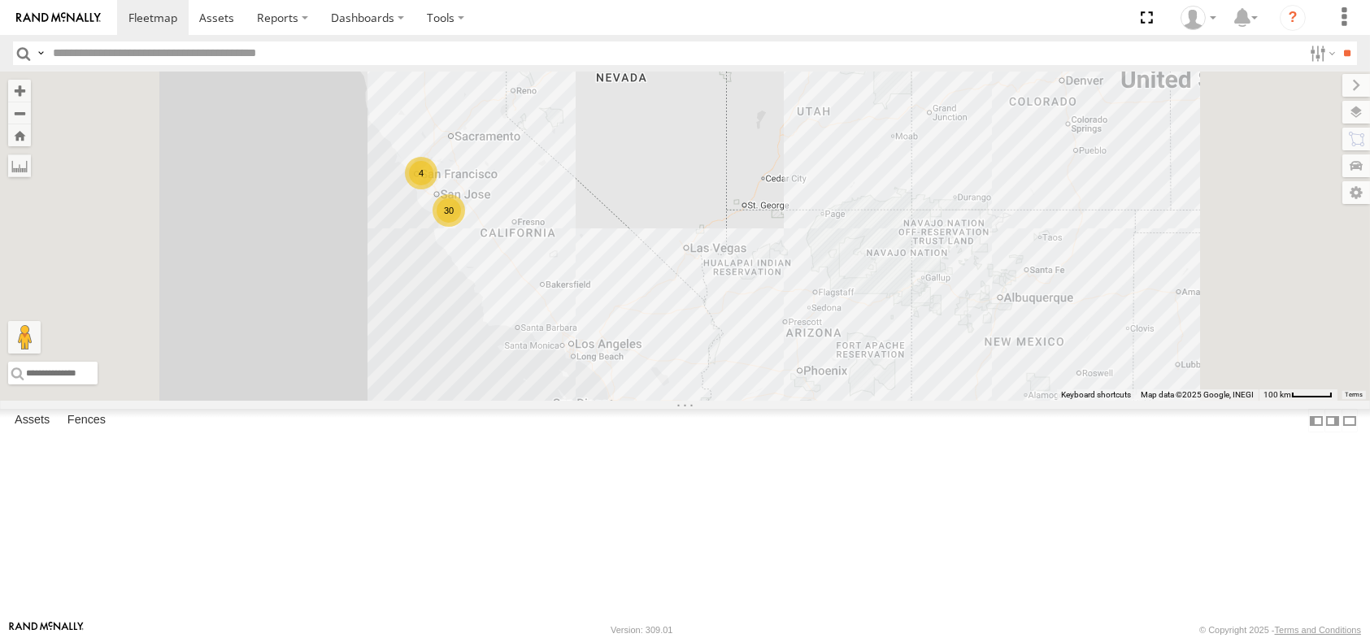
drag, startPoint x: 643, startPoint y: 308, endPoint x: 739, endPoint y: 367, distance: 112.4
click at [739, 367] on div "30 4" at bounding box center [685, 236] width 1370 height 329
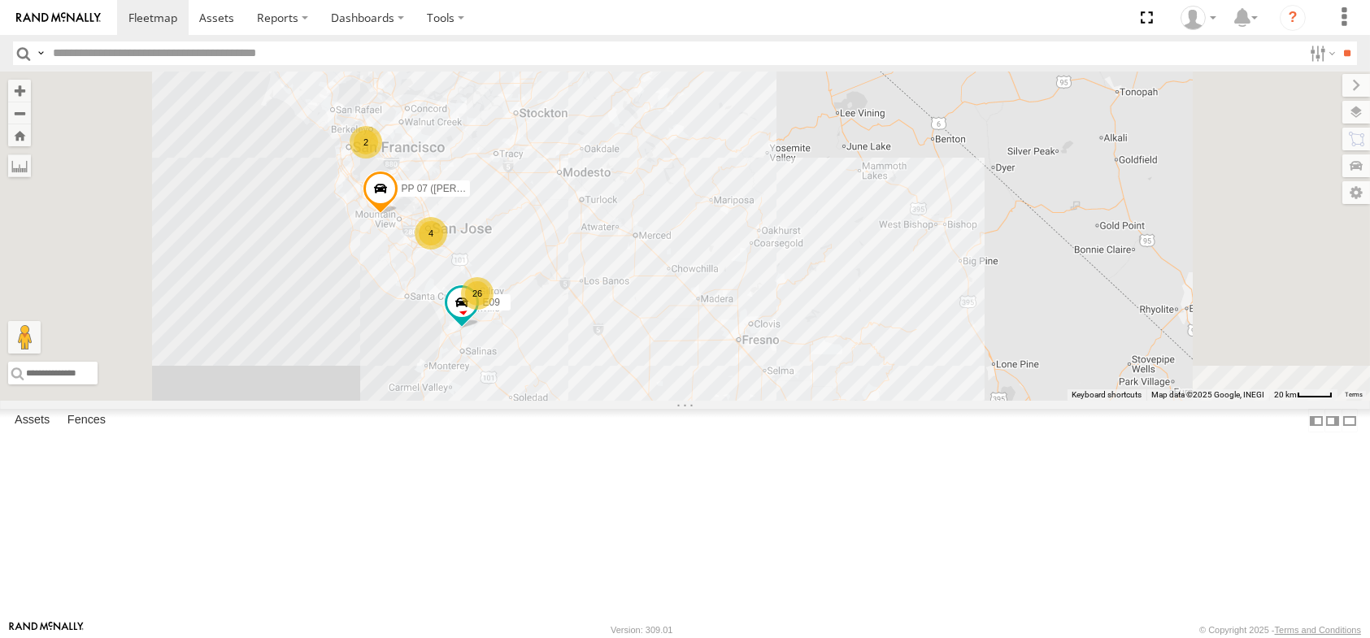
click at [714, 302] on div "26 2 E09 4 PP 07 ([PERSON_NAME])" at bounding box center [685, 236] width 1370 height 329
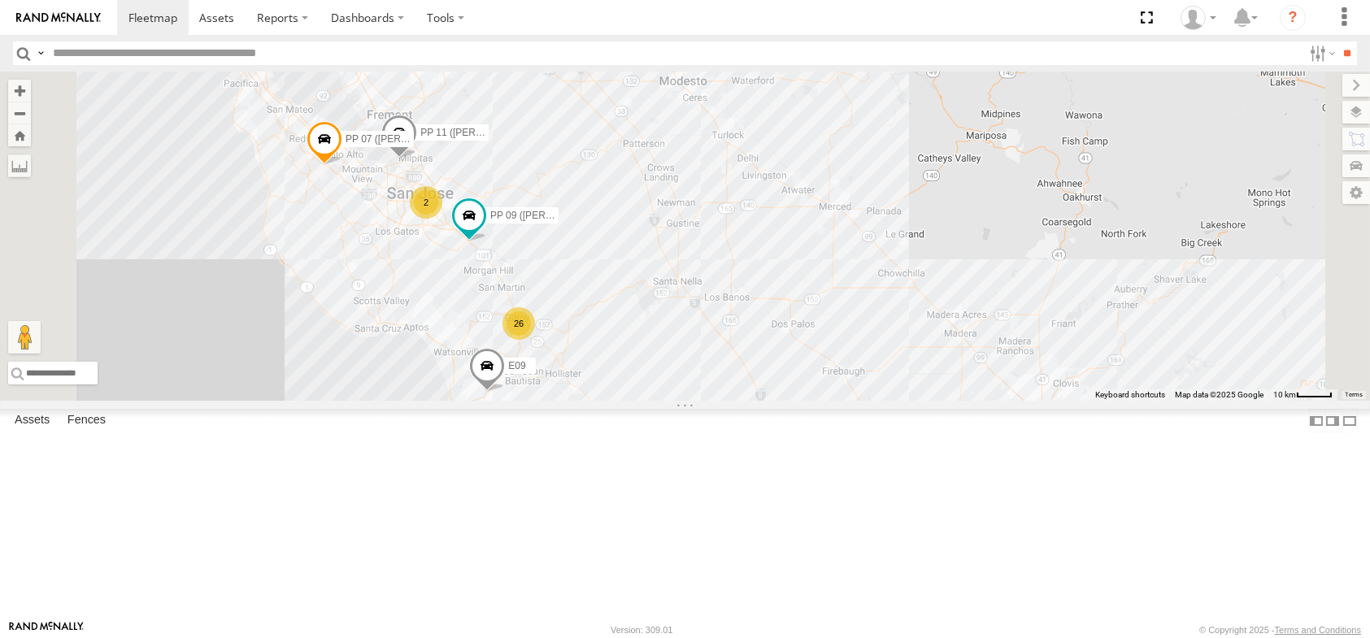
drag, startPoint x: 743, startPoint y: 294, endPoint x: 728, endPoint y: 343, distance: 50.9
click at [735, 272] on div "26 2 E09 2 PP 11 ([PERSON_NAME]) PP 09 ([PERSON_NAME]) PP 07 ([PERSON_NAME])" at bounding box center [685, 236] width 1370 height 329
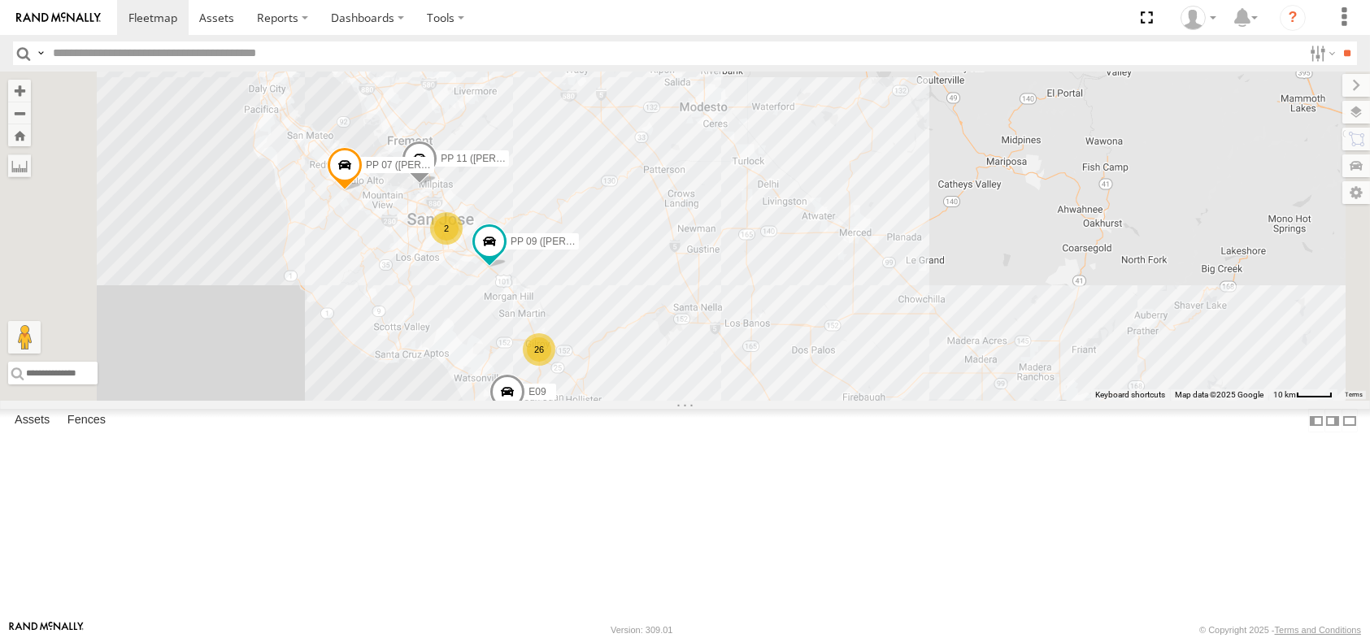
click at [584, 352] on div "26 2 E09 2 PP 11 ([PERSON_NAME]) PP 09 ([PERSON_NAME]) PP 07 ([PERSON_NAME])" at bounding box center [685, 236] width 1370 height 329
click at [841, 210] on div "26 2 E09 2 PP 11 ([PERSON_NAME]) PP 09 ([PERSON_NAME]) PP 07 ([PERSON_NAME])" at bounding box center [685, 236] width 1370 height 329
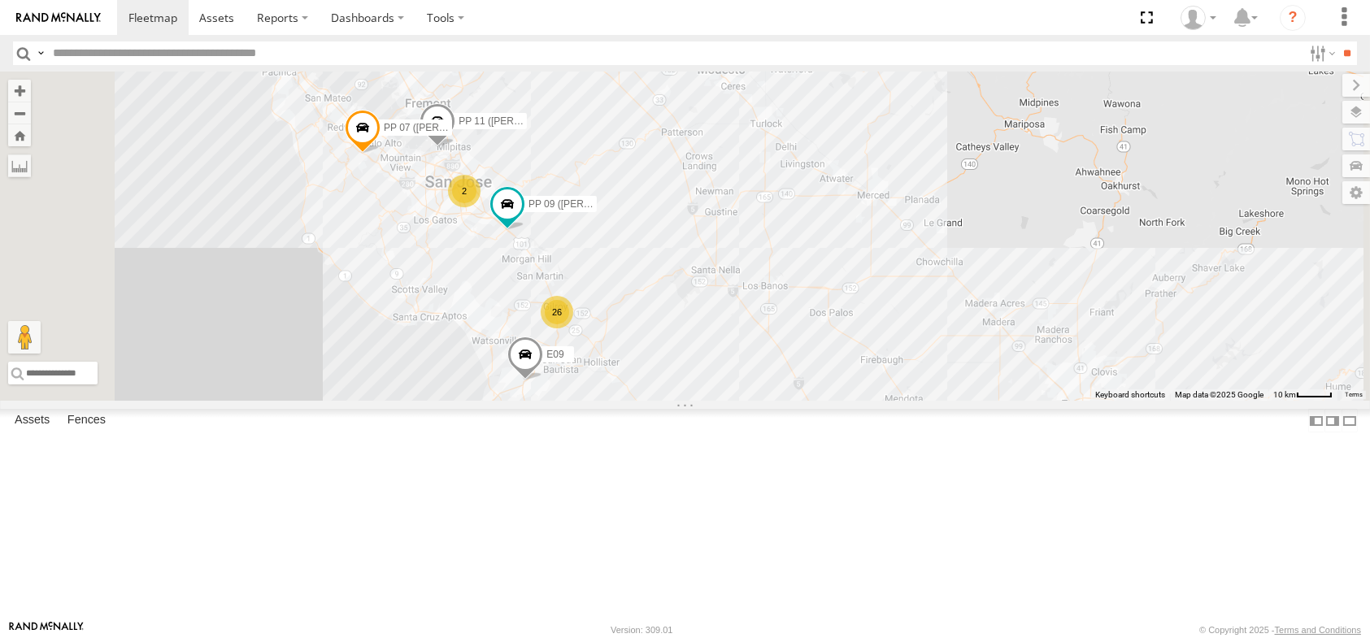
click at [870, 306] on div "26 2 E09 2 PP 11 ([PERSON_NAME]) PP 09 ([PERSON_NAME]) PP 07 ([PERSON_NAME])" at bounding box center [685, 236] width 1370 height 329
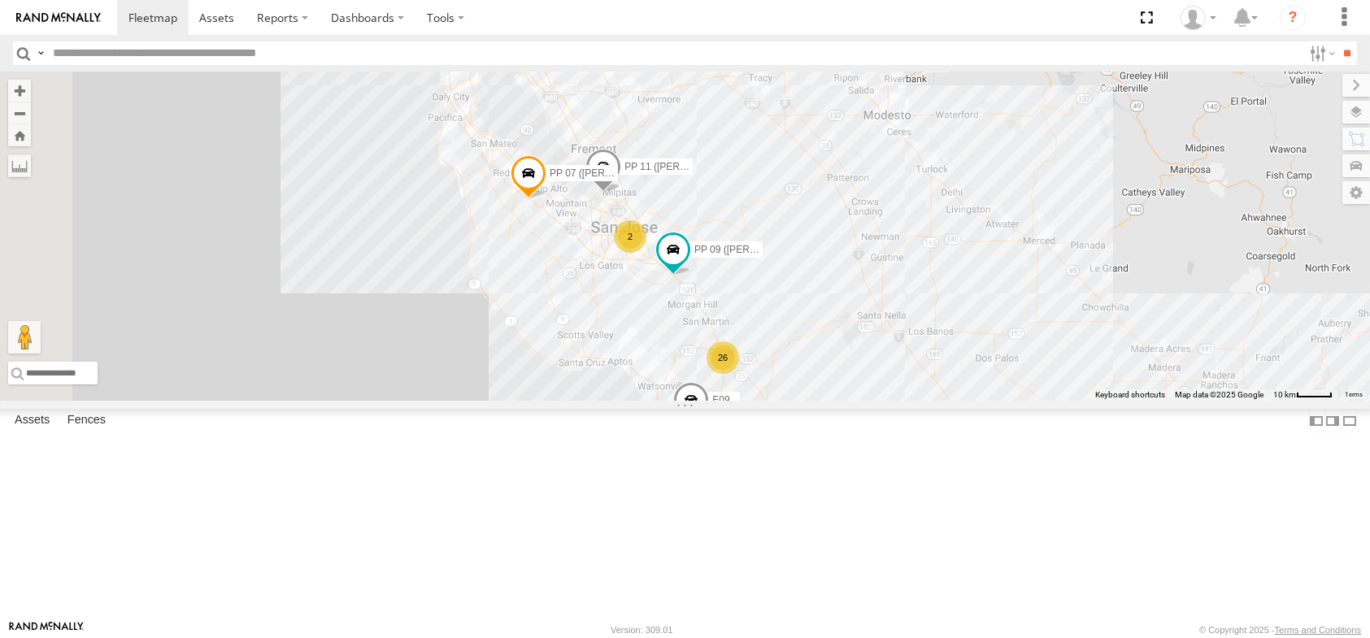
drag, startPoint x: 535, startPoint y: 362, endPoint x: 702, endPoint y: 406, distance: 173.3
click at [702, 401] on div "26 2 E09 2 PP 11 ([PERSON_NAME]) PP 09 ([PERSON_NAME]) PP 07 ([PERSON_NAME])" at bounding box center [685, 236] width 1370 height 329
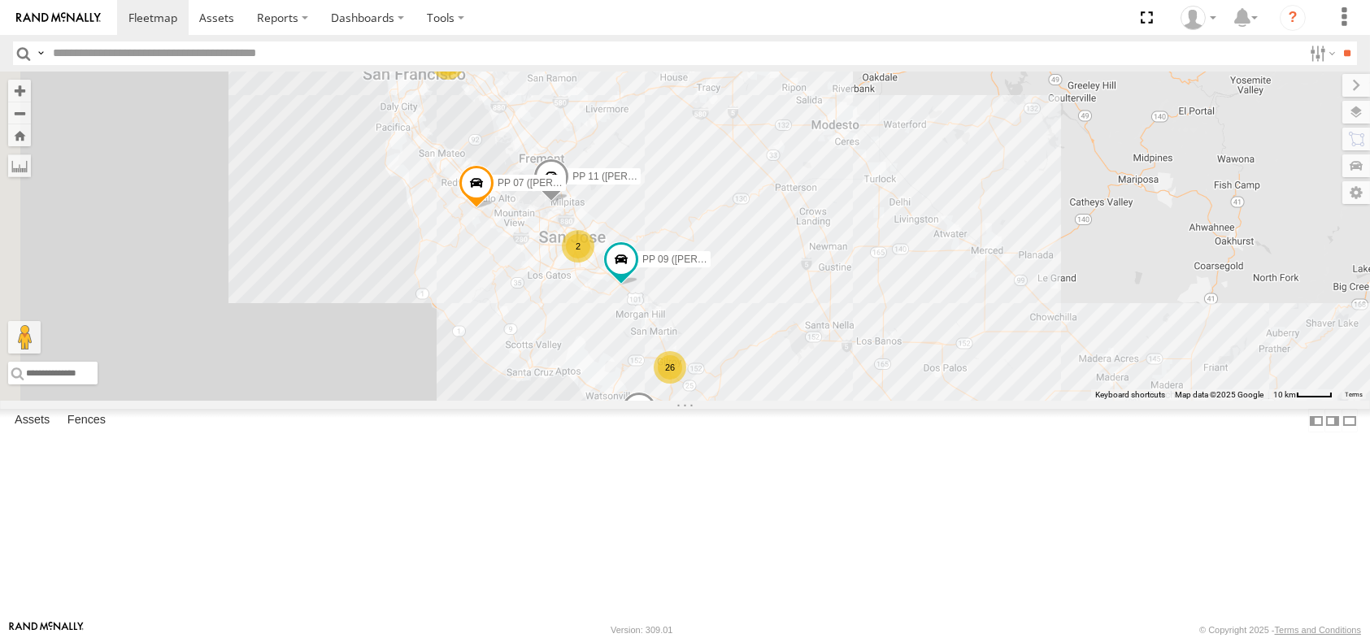
drag, startPoint x: 1002, startPoint y: 355, endPoint x: 982, endPoint y: 124, distance: 231.8
click at [997, 357] on div "26 2 E09 2 PP 11 ([PERSON_NAME]) PP 09 ([PERSON_NAME]) PP 07 ([PERSON_NAME])" at bounding box center [685, 236] width 1370 height 329
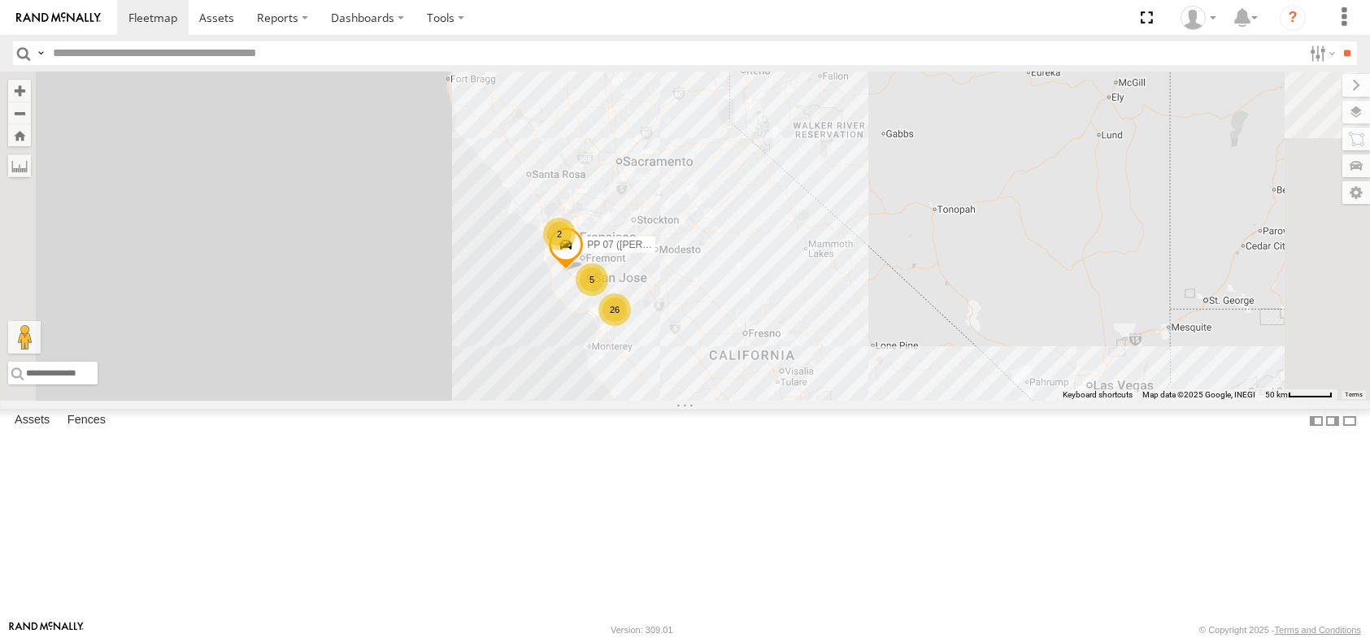
drag, startPoint x: 981, startPoint y: 450, endPoint x: 905, endPoint y: 337, distance: 137.1
click at [905, 337] on div "26 2 5 PP 07 ([PERSON_NAME])" at bounding box center [685, 236] width 1370 height 329
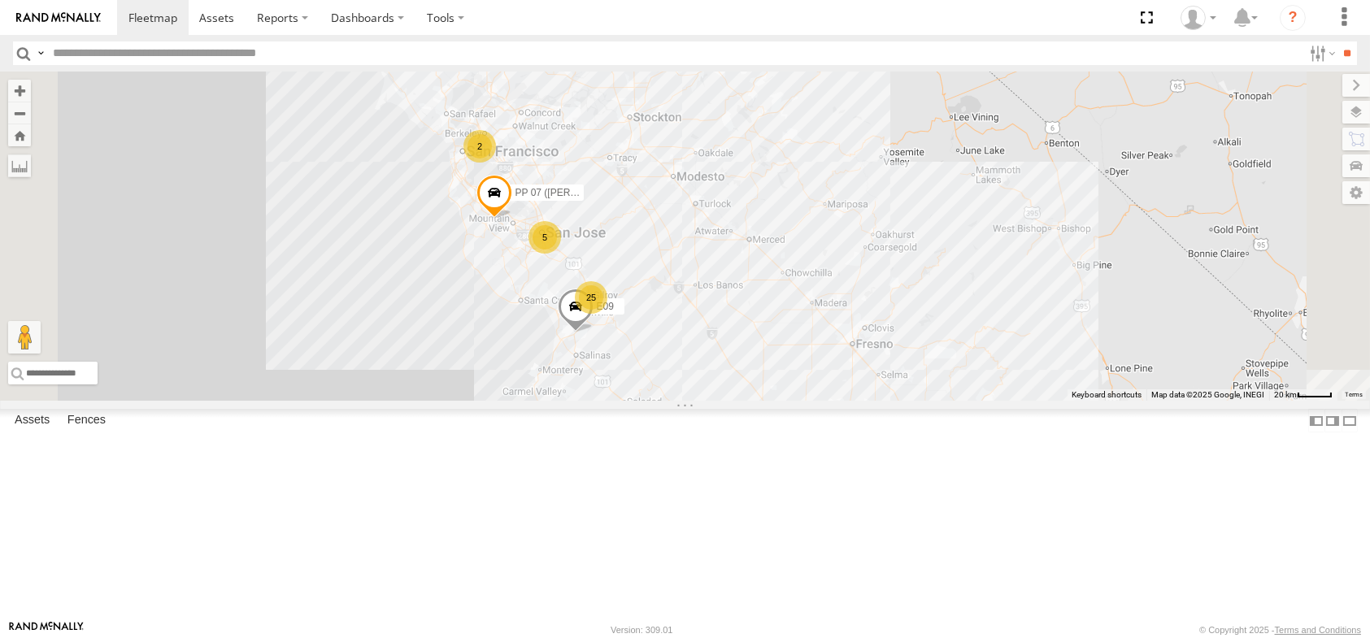
drag, startPoint x: 813, startPoint y: 281, endPoint x: 847, endPoint y: 333, distance: 62.2
click at [847, 332] on div "PP 07 ([PERSON_NAME]) 25 2 E09 5" at bounding box center [685, 236] width 1370 height 329
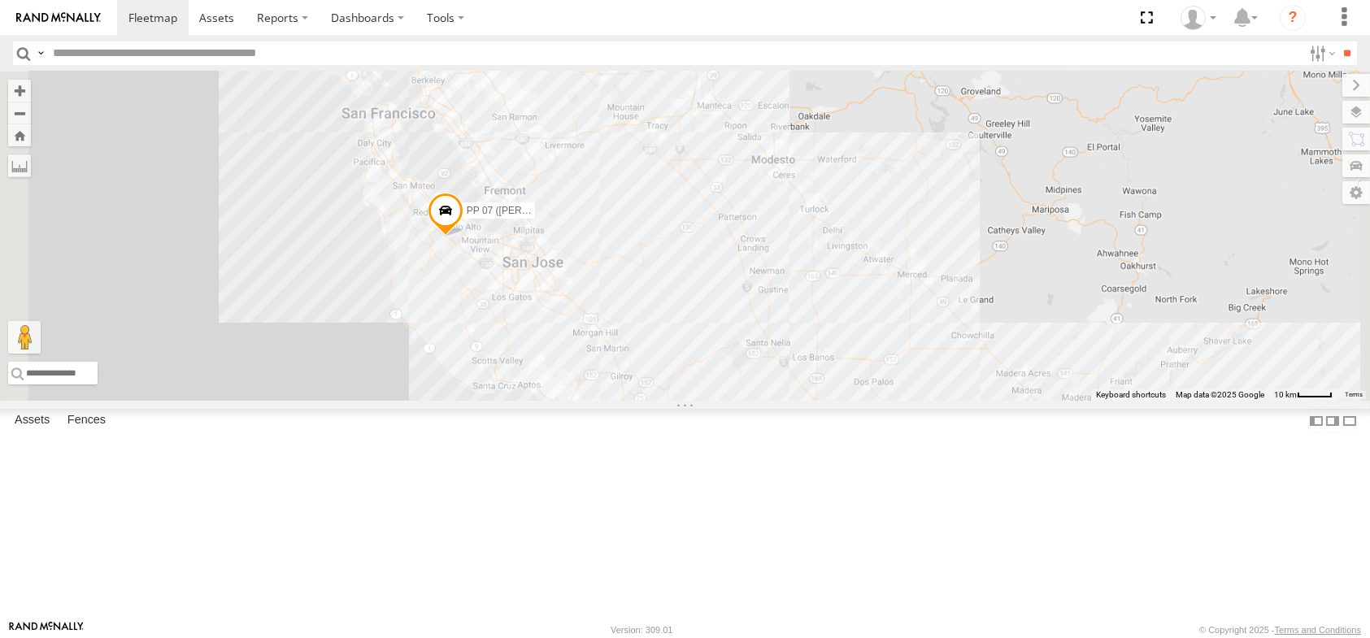
drag, startPoint x: 839, startPoint y: 334, endPoint x: 889, endPoint y: 306, distance: 57.5
click at [889, 306] on div "PP 07 ([PERSON_NAME]) E09" at bounding box center [685, 236] width 1370 height 329
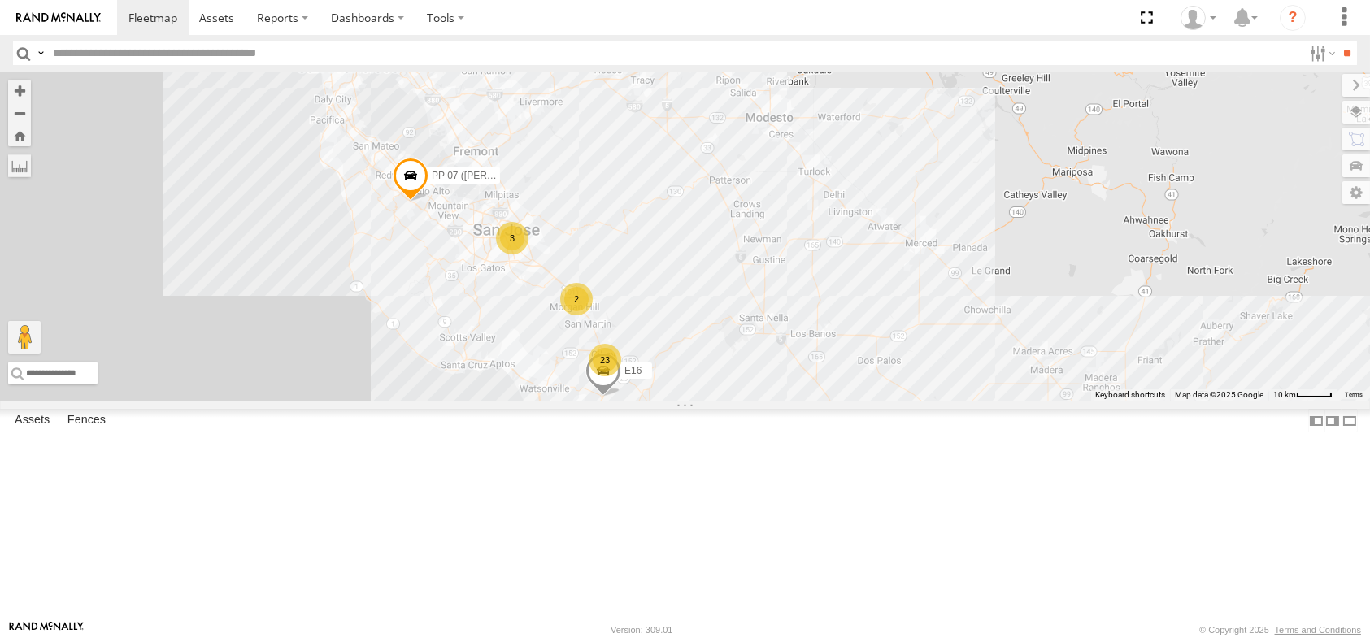
drag, startPoint x: 1058, startPoint y: 380, endPoint x: 1038, endPoint y: 349, distance: 37.2
click at [1038, 349] on div "PP 07 ([PERSON_NAME]) E16 23 2 2 3 2" at bounding box center [685, 236] width 1370 height 329
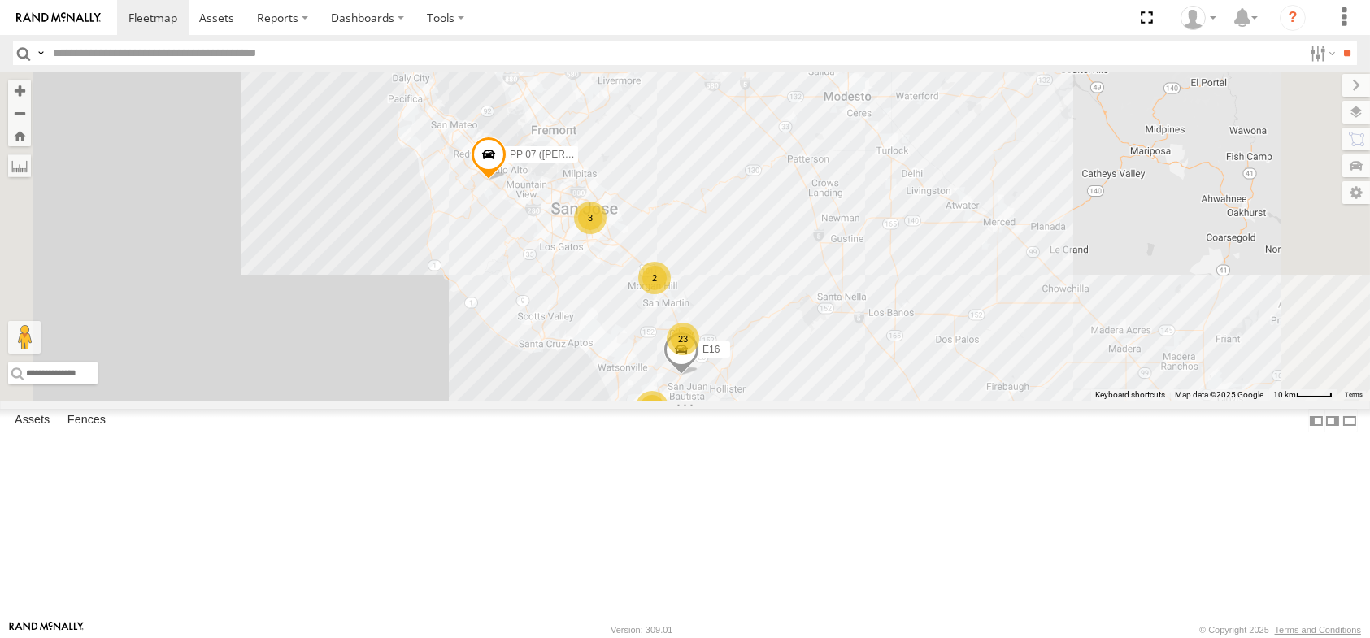
drag, startPoint x: 913, startPoint y: 311, endPoint x: 973, endPoint y: 340, distance: 66.5
click at [972, 340] on div "PP 07 ([PERSON_NAME]) 23 2 2 3 2 E16" at bounding box center [685, 236] width 1370 height 329
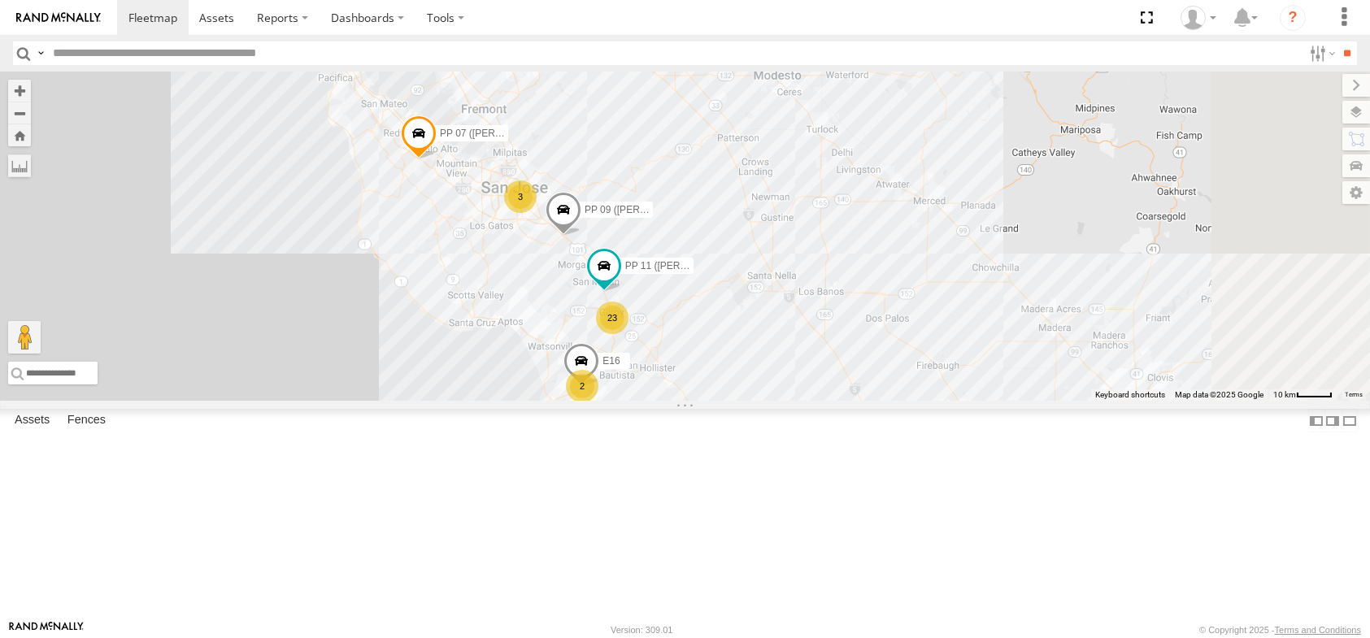
drag, startPoint x: 947, startPoint y: 195, endPoint x: 928, endPoint y: 198, distance: 19.7
click at [934, 191] on div "23 2 2 3 PP 11 ([PERSON_NAME]) PP 09 ([PERSON_NAME]) PP 07 ([PERSON_NAME]) E16" at bounding box center [685, 236] width 1370 height 329
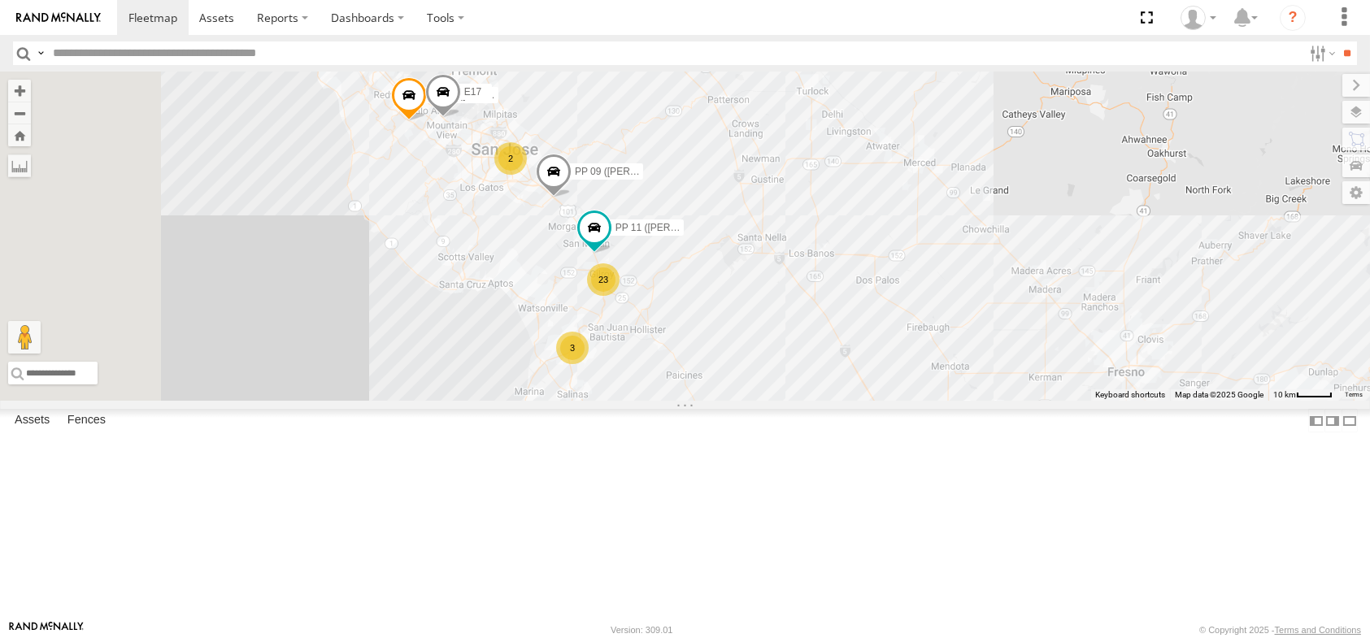
drag, startPoint x: 656, startPoint y: 337, endPoint x: 708, endPoint y: 354, distance: 54.8
click at [708, 354] on div "PP 11 ([PERSON_NAME]) PP 09 ([PERSON_NAME]) PP 07 ([PERSON_NAME]) E17 23 2 3 2" at bounding box center [685, 236] width 1370 height 329
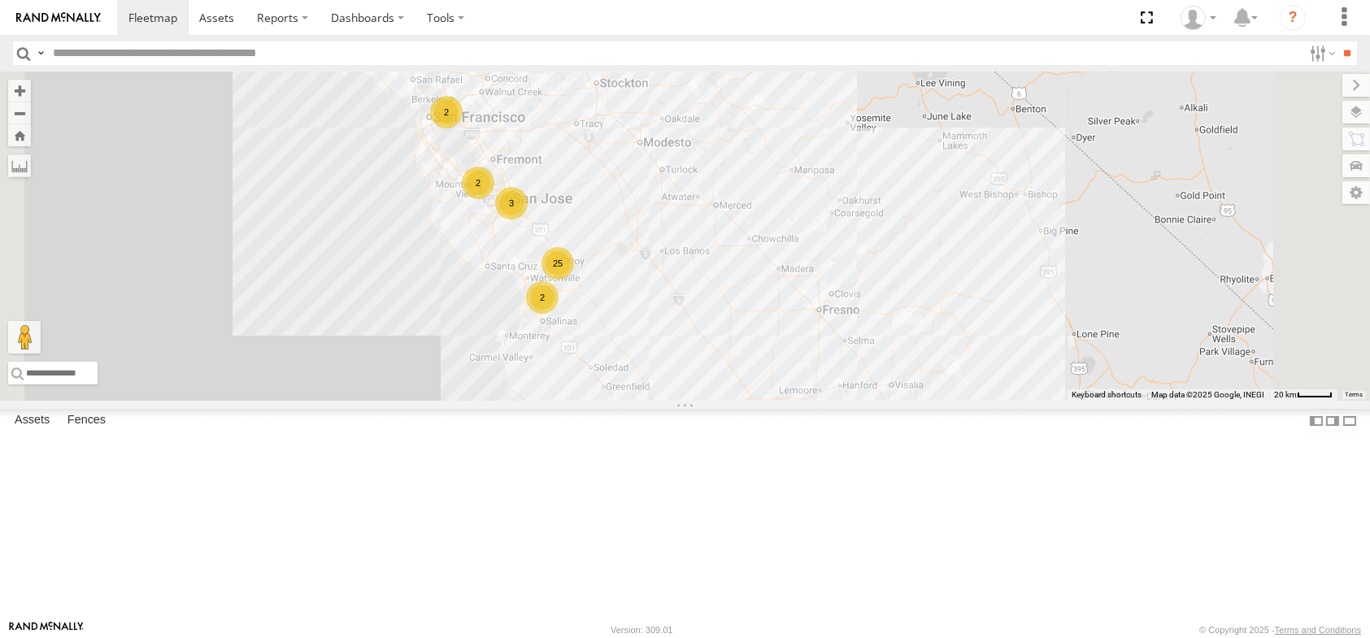
click at [650, 342] on div "25 2 2 3 2" at bounding box center [685, 236] width 1370 height 329
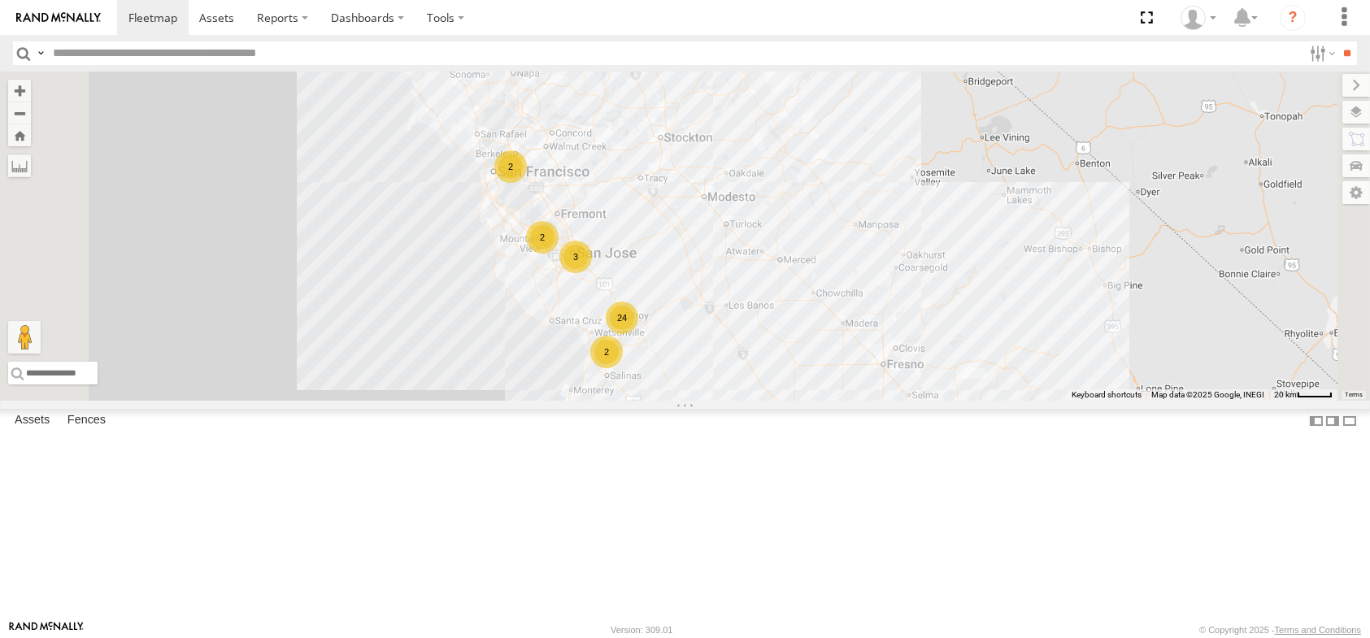
drag, startPoint x: 912, startPoint y: 354, endPoint x: 882, endPoint y: 349, distance: 30.6
click at [882, 349] on div "24 2 2 3 2" at bounding box center [685, 236] width 1370 height 329
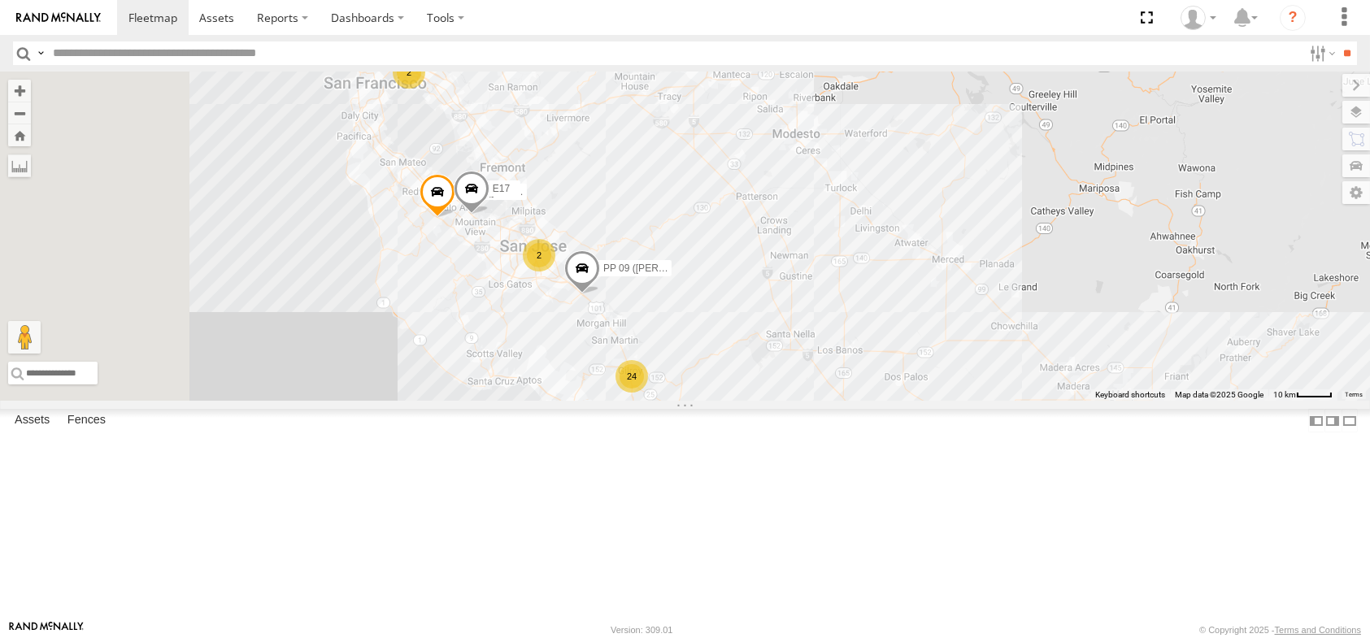
drag, startPoint x: 760, startPoint y: 331, endPoint x: 925, endPoint y: 333, distance: 165.0
click at [925, 333] on div "24 2 2 2 E17 PP 09 ([PERSON_NAME]) PP 07 ([PERSON_NAME])" at bounding box center [685, 236] width 1370 height 329
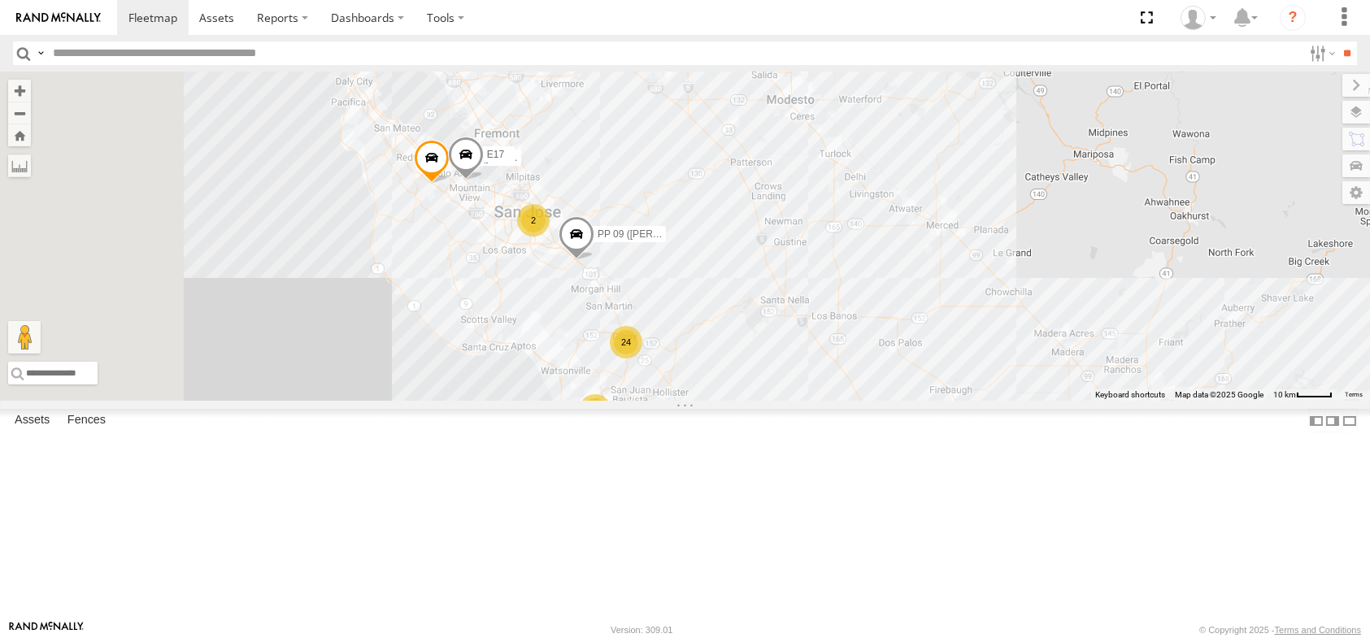
drag, startPoint x: 895, startPoint y: 467, endPoint x: 878, endPoint y: 447, distance: 25.9
click at [878, 401] on div "24 2 2 2 E17 PP 09 ([PERSON_NAME]) PP 07 ([PERSON_NAME])" at bounding box center [685, 236] width 1370 height 329
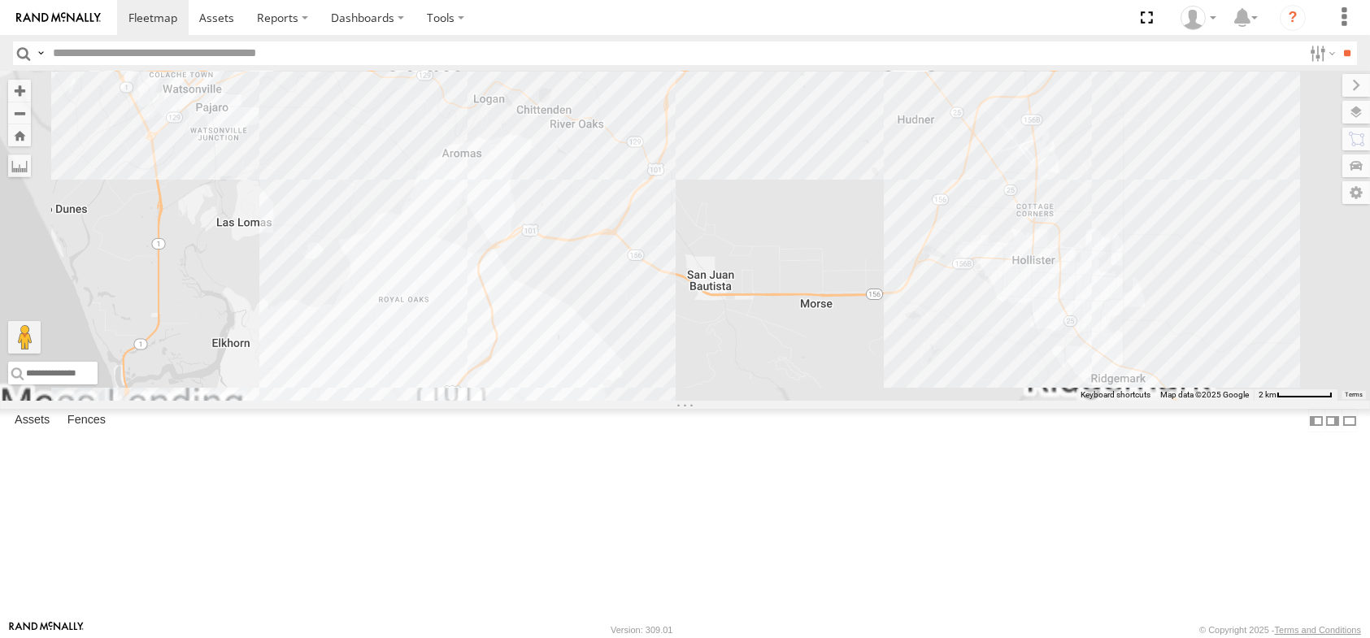
drag, startPoint x: 756, startPoint y: 521, endPoint x: 793, endPoint y: 224, distance: 299.9
click at [789, 229] on div "E17 PP 09 ([PERSON_NAME]) PP 07 ([PERSON_NAME]) 24" at bounding box center [685, 236] width 1370 height 329
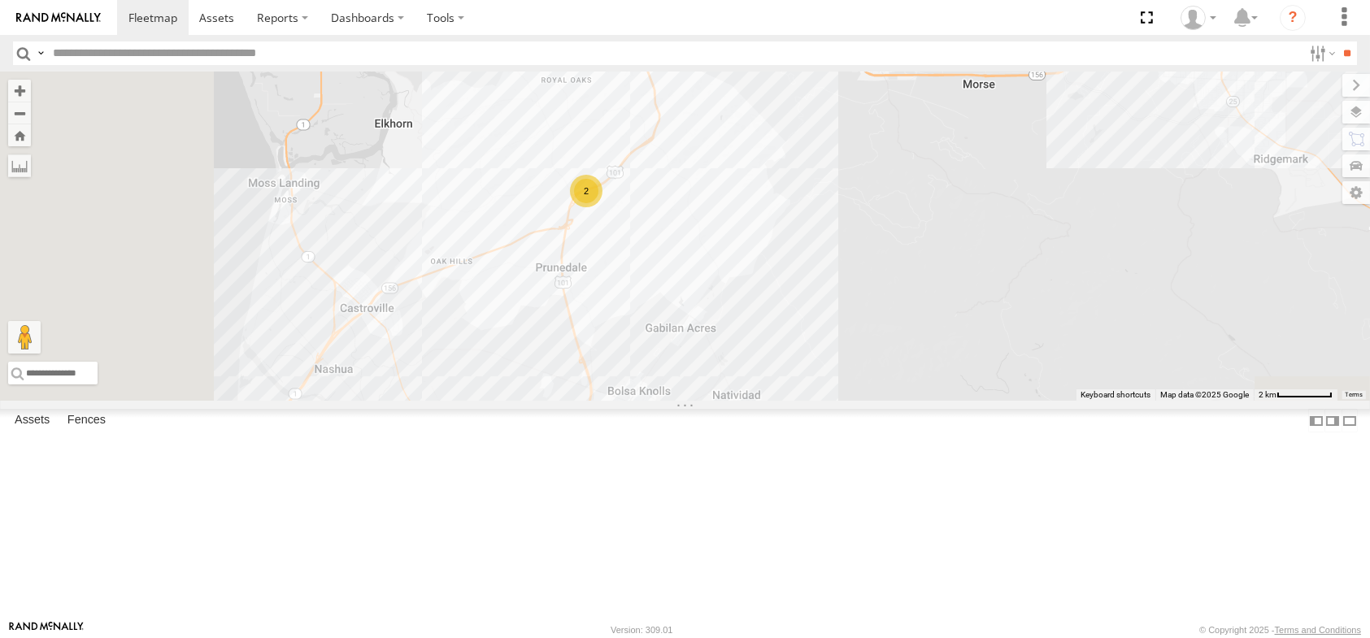
click at [878, 367] on div "E17 PP 09 ([PERSON_NAME]) PP 07 ([PERSON_NAME]) 24 2" at bounding box center [685, 236] width 1370 height 329
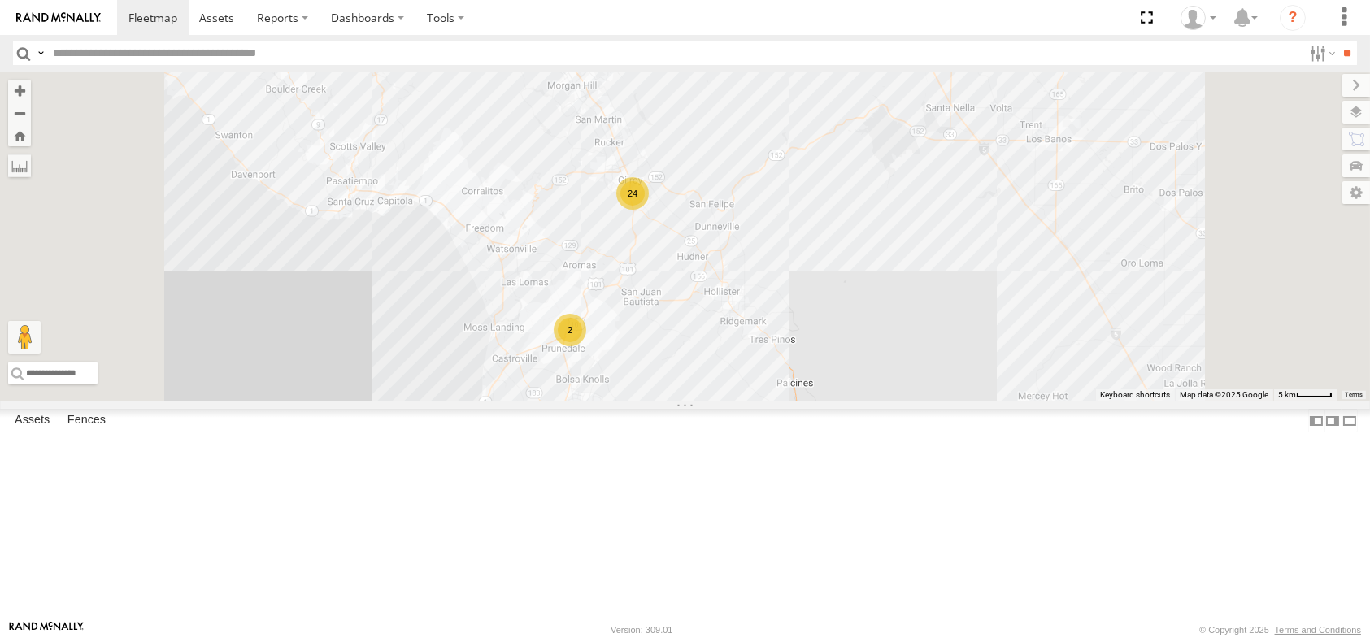
drag, startPoint x: 895, startPoint y: 252, endPoint x: 898, endPoint y: 444, distance: 191.9
click at [898, 401] on div "E17 PP 09 ([PERSON_NAME]) PP 07 ([PERSON_NAME]) 24 2" at bounding box center [685, 236] width 1370 height 329
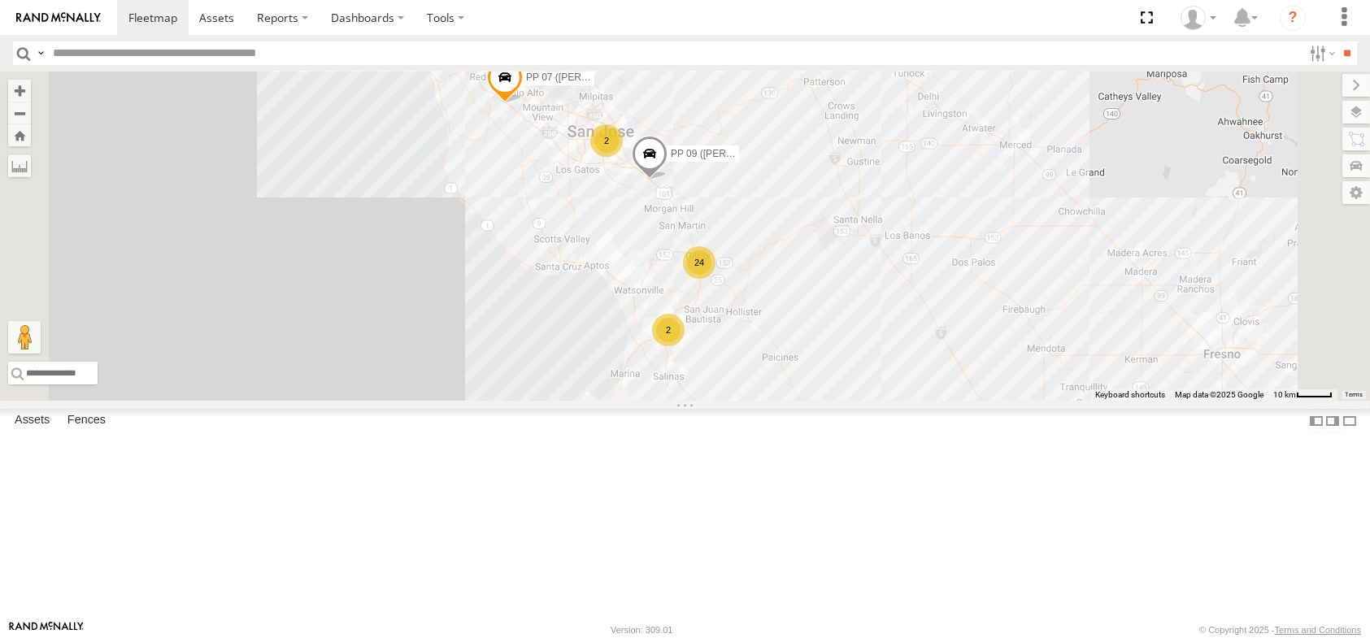
drag, startPoint x: 1025, startPoint y: 396, endPoint x: 1052, endPoint y: 415, distance: 32.7
click at [1052, 401] on div "E17 PP 09 ([PERSON_NAME]) PP 07 ([PERSON_NAME]) 24 2 2 2" at bounding box center [685, 236] width 1370 height 329
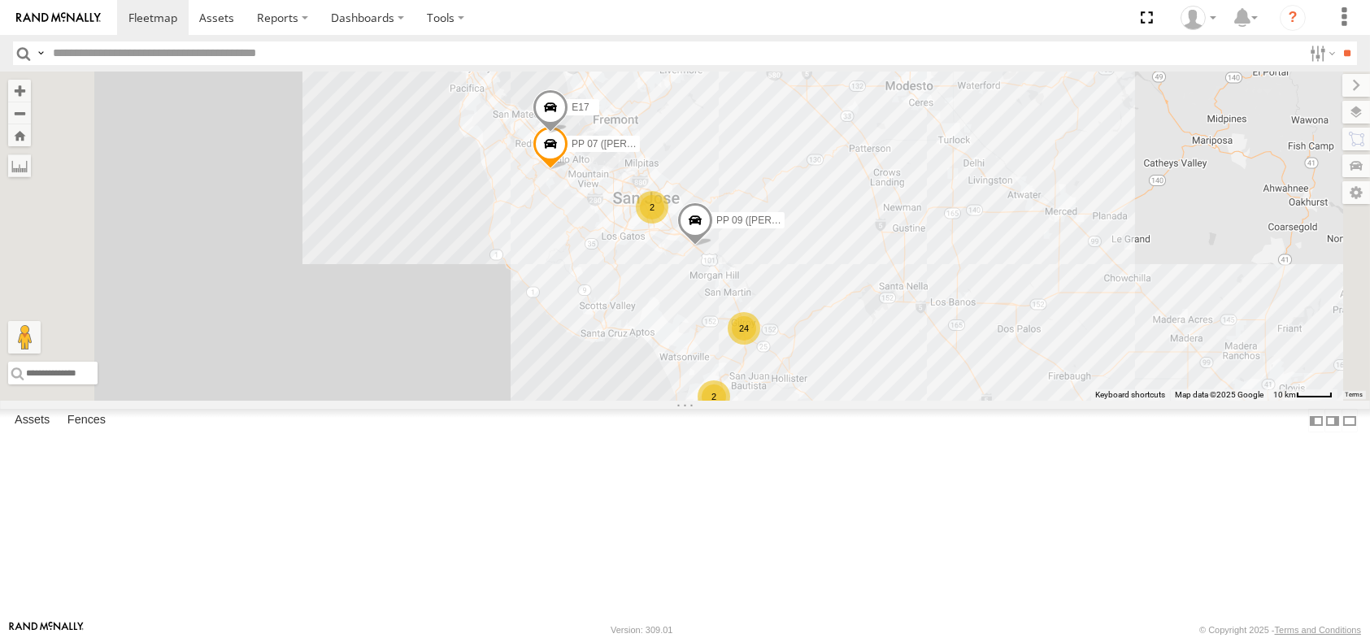
drag, startPoint x: 931, startPoint y: 196, endPoint x: 972, endPoint y: 256, distance: 73.1
click at [972, 256] on div "E17 PP 09 ([PERSON_NAME]) PP 07 ([PERSON_NAME]) 24 2 2 2" at bounding box center [685, 236] width 1370 height 329
